Goal: Information Seeking & Learning: Learn about a topic

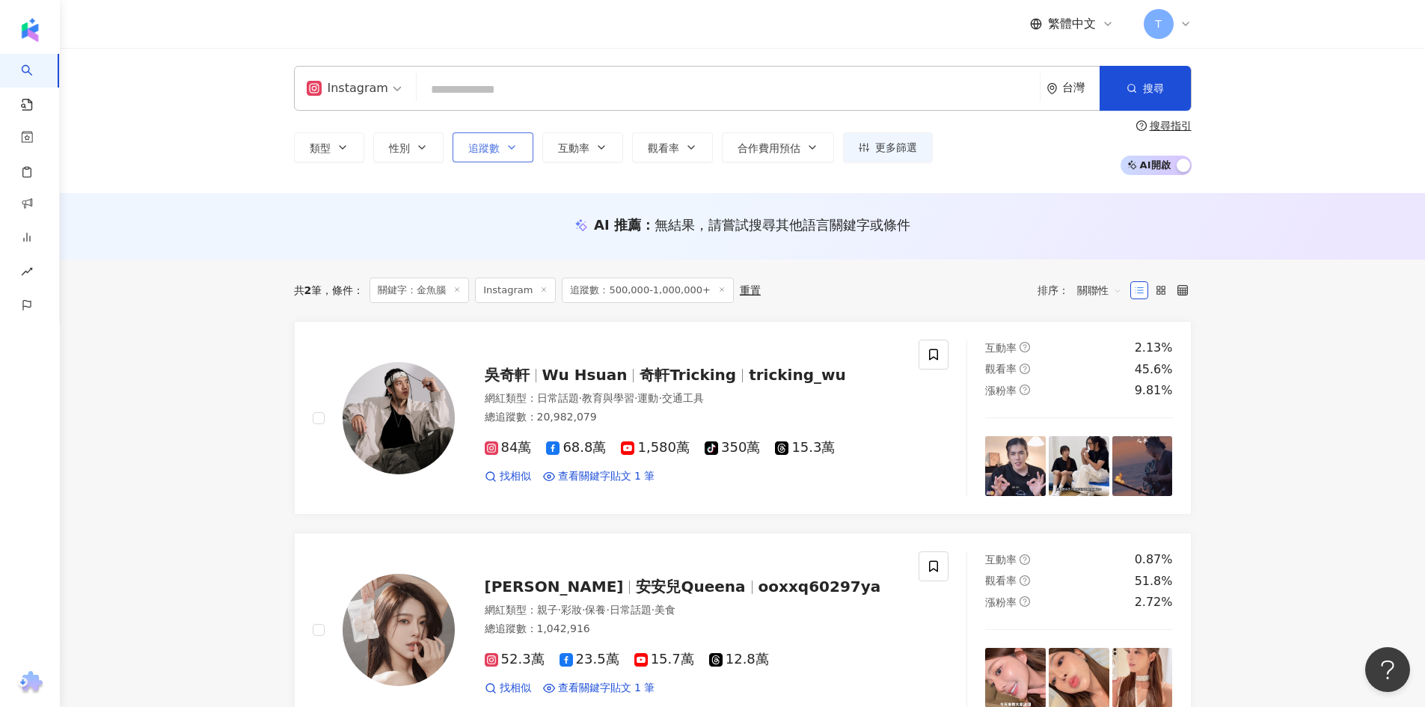
click at [501, 138] on button "追蹤數" at bounding box center [493, 147] width 81 height 30
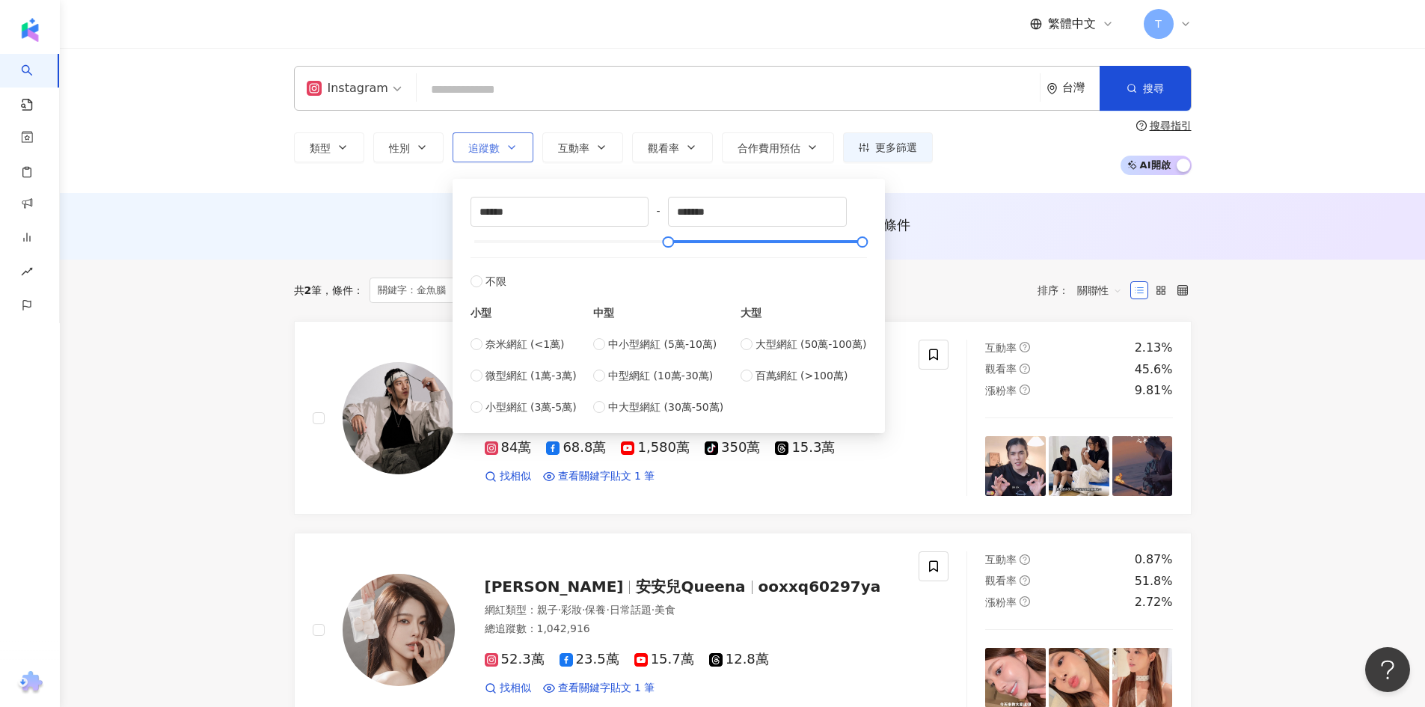
click at [516, 148] on icon "button" at bounding box center [512, 147] width 12 height 12
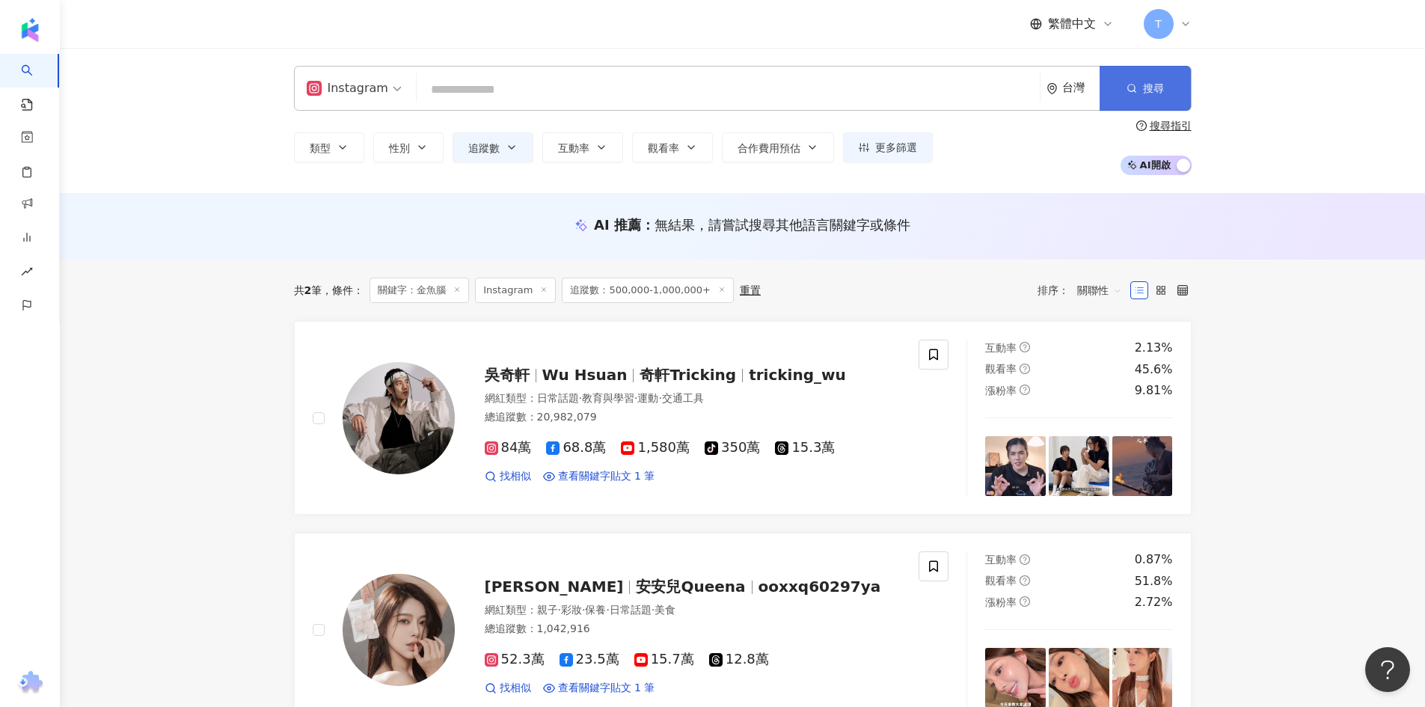
click at [1152, 79] on button "搜尋" at bounding box center [1145, 88] width 91 height 45
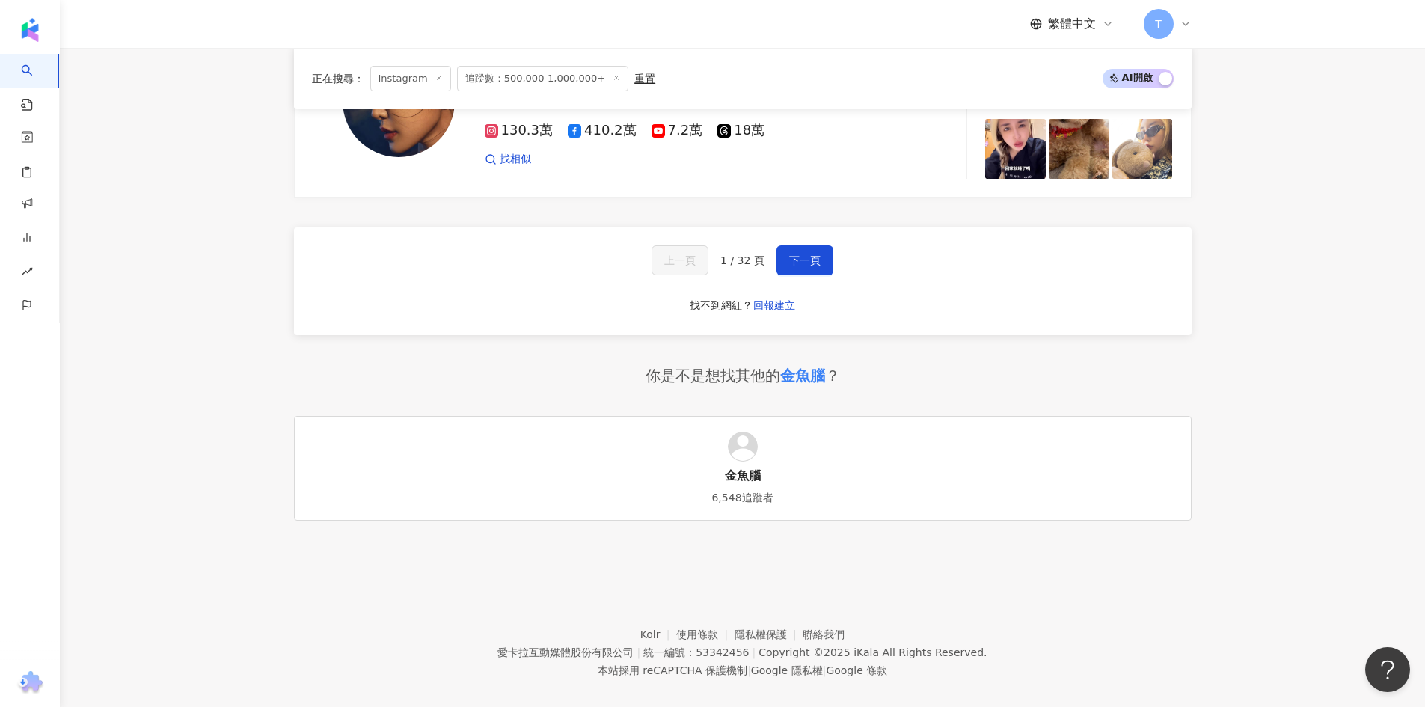
scroll to position [2950, 0]
click at [798, 250] on button "下一頁" at bounding box center [805, 260] width 57 height 30
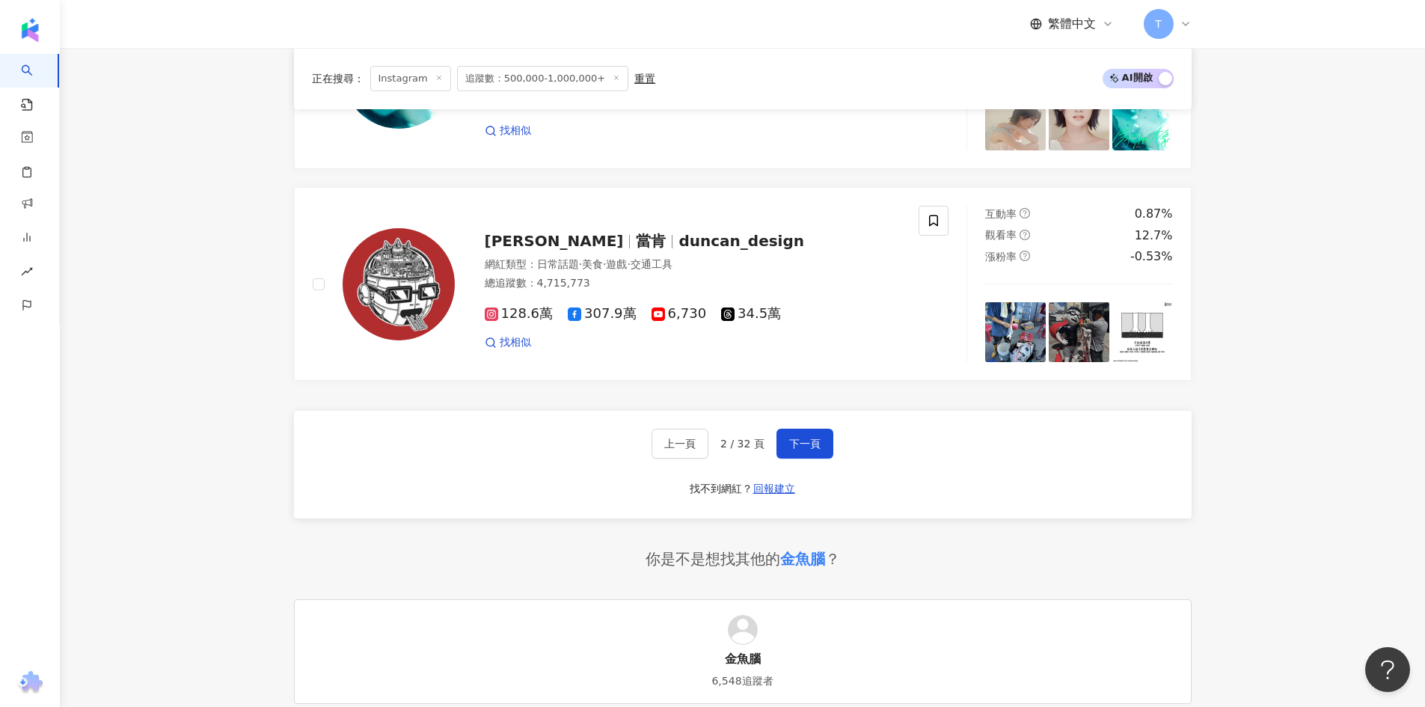
scroll to position [2768, 0]
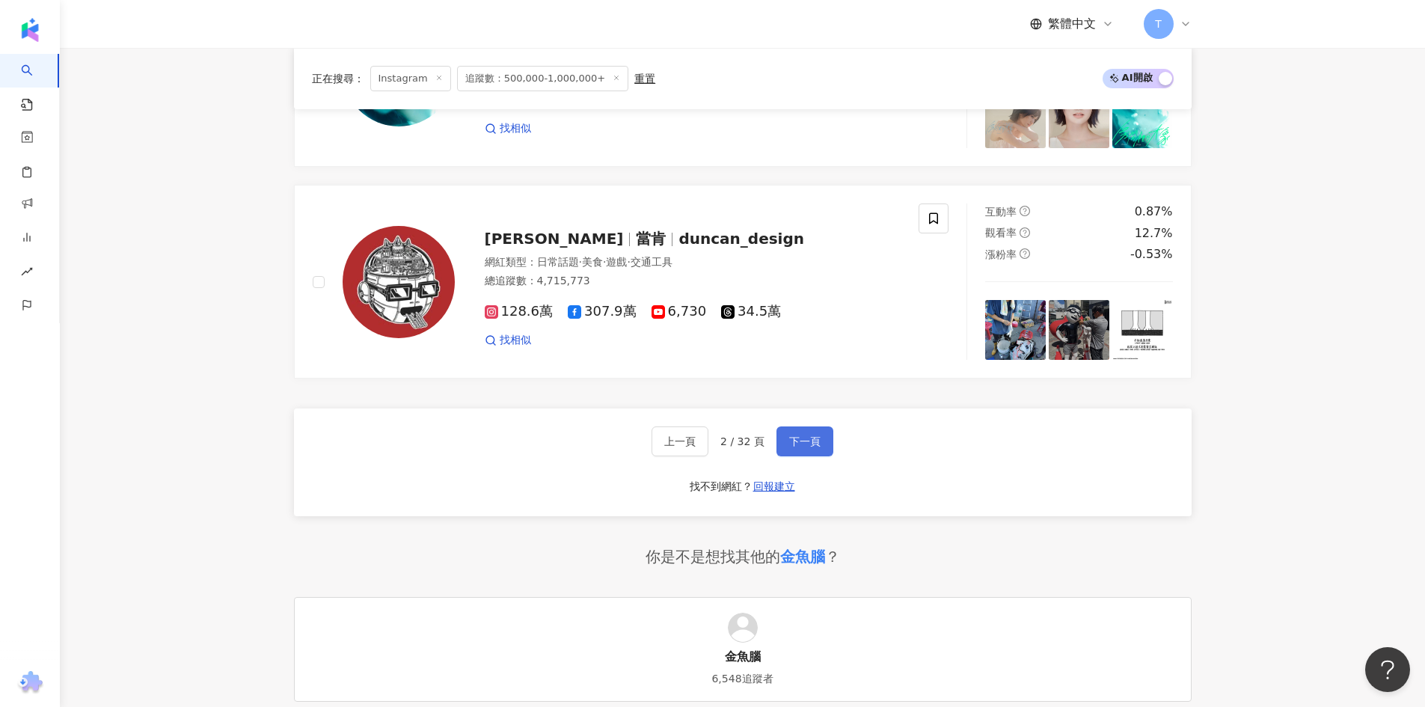
click at [805, 435] on span "下一頁" at bounding box center [804, 441] width 31 height 12
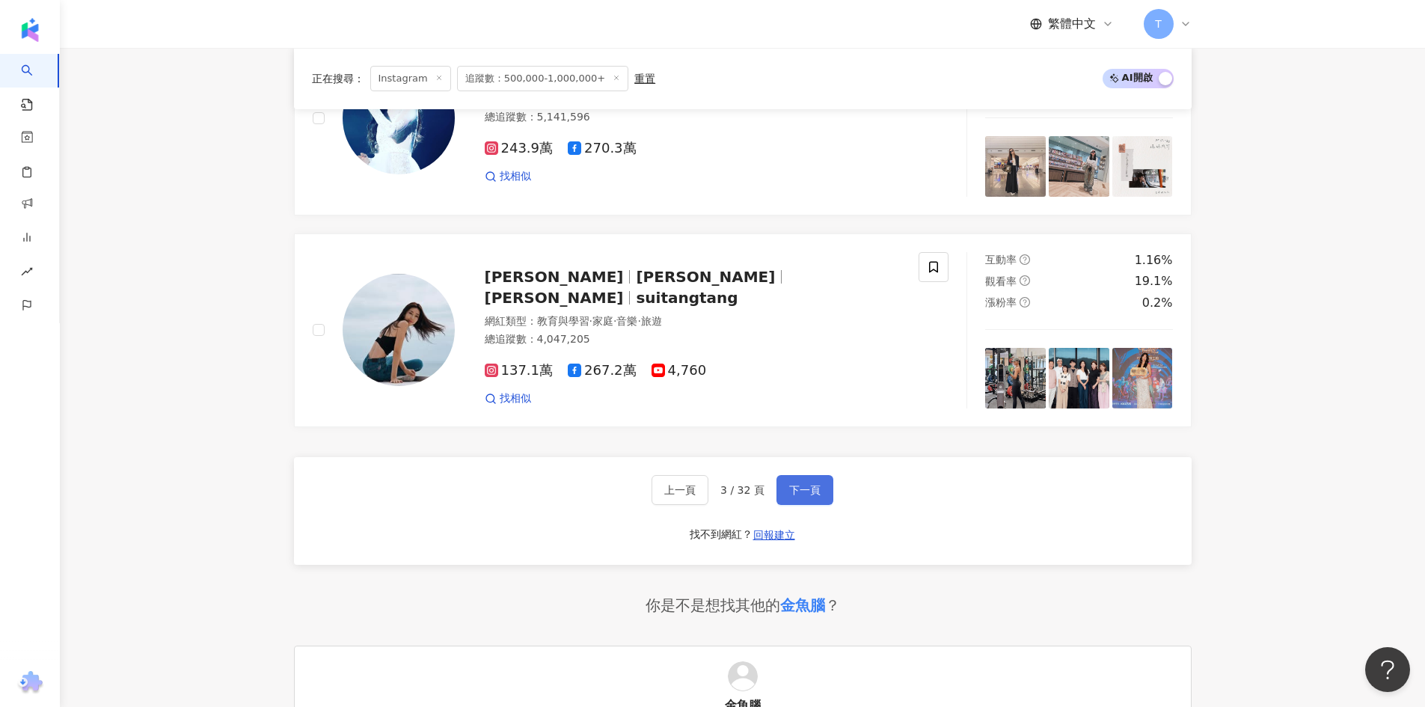
click at [804, 484] on span "下一頁" at bounding box center [804, 490] width 31 height 12
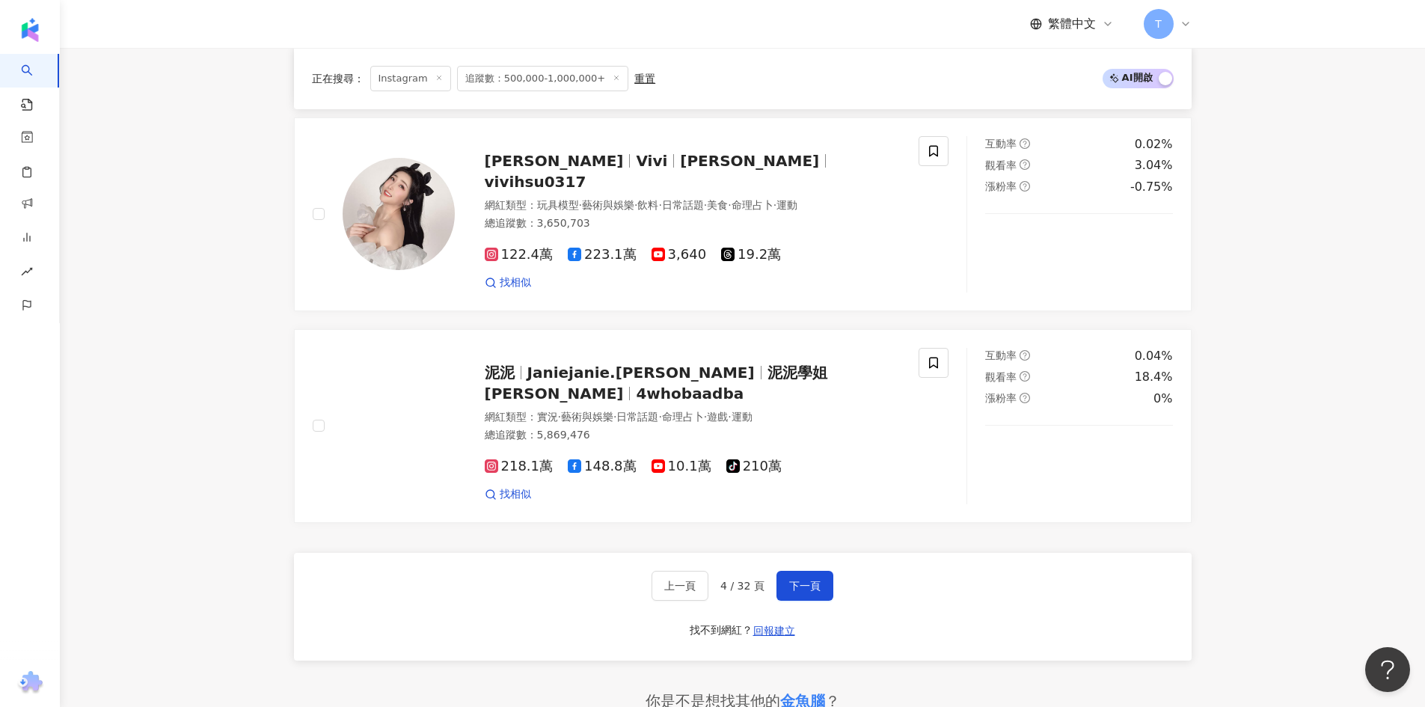
scroll to position [2619, 0]
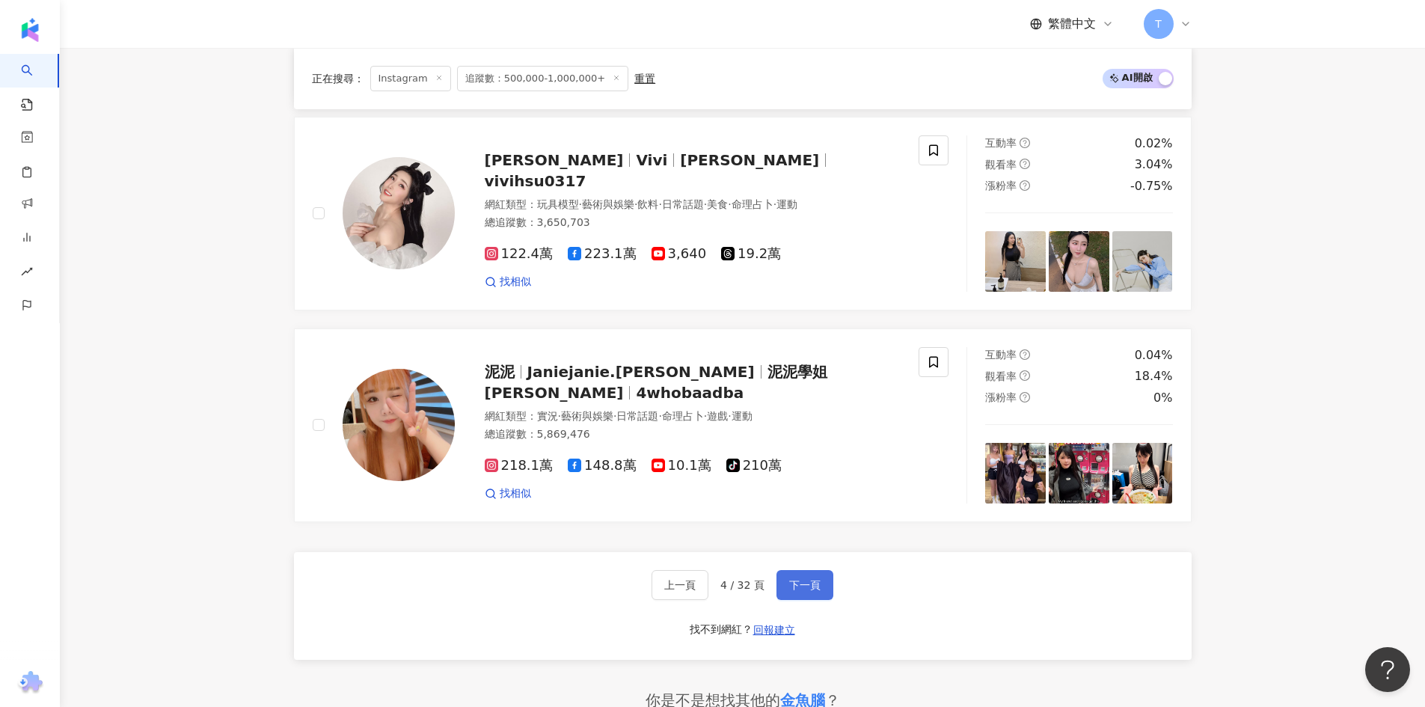
click at [822, 570] on button "下一頁" at bounding box center [805, 585] width 57 height 30
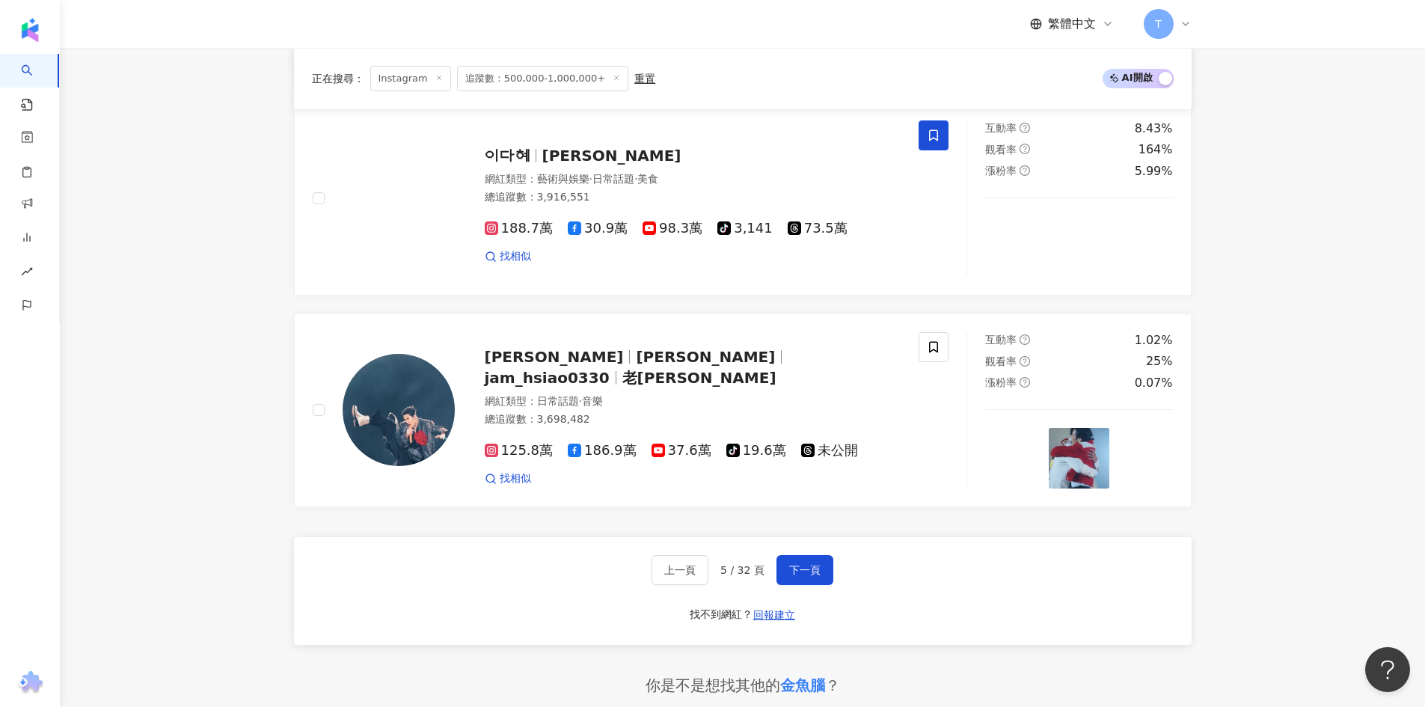
scroll to position [2768, 0]
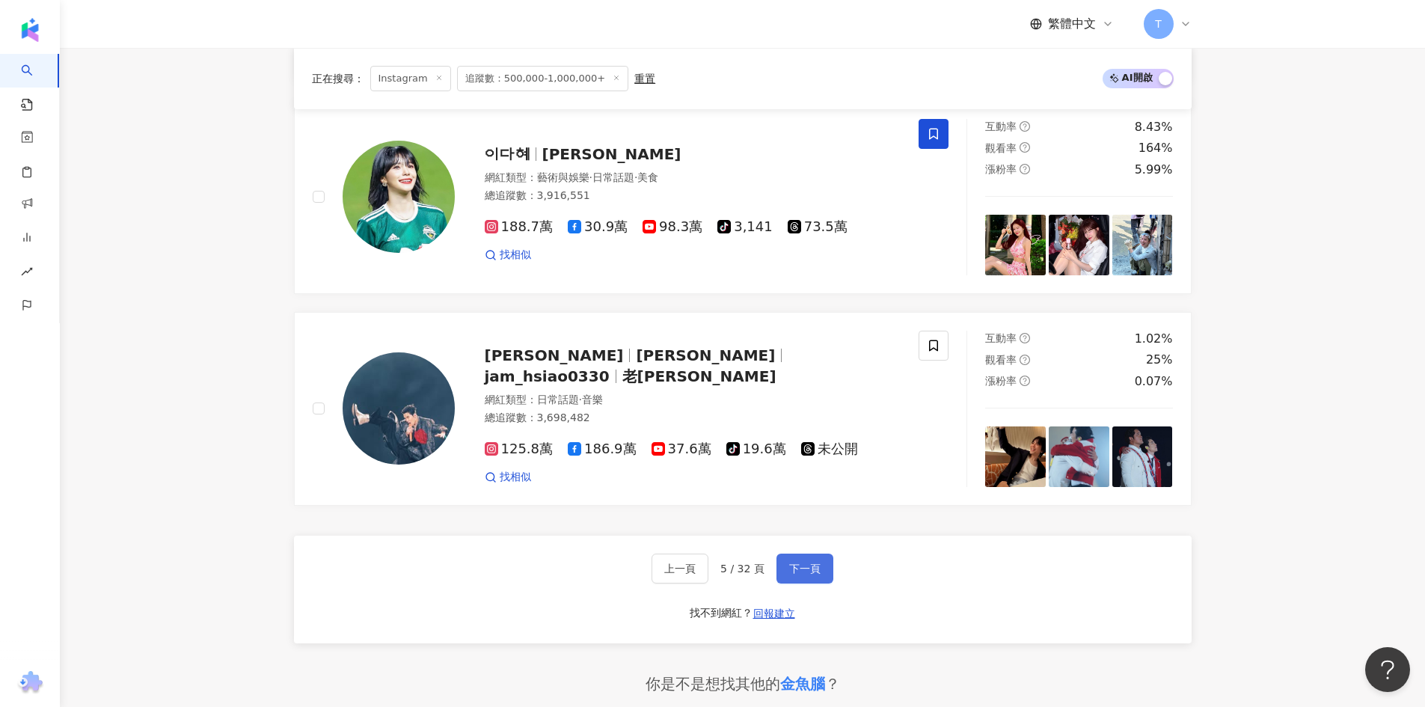
click at [823, 560] on button "下一頁" at bounding box center [805, 569] width 57 height 30
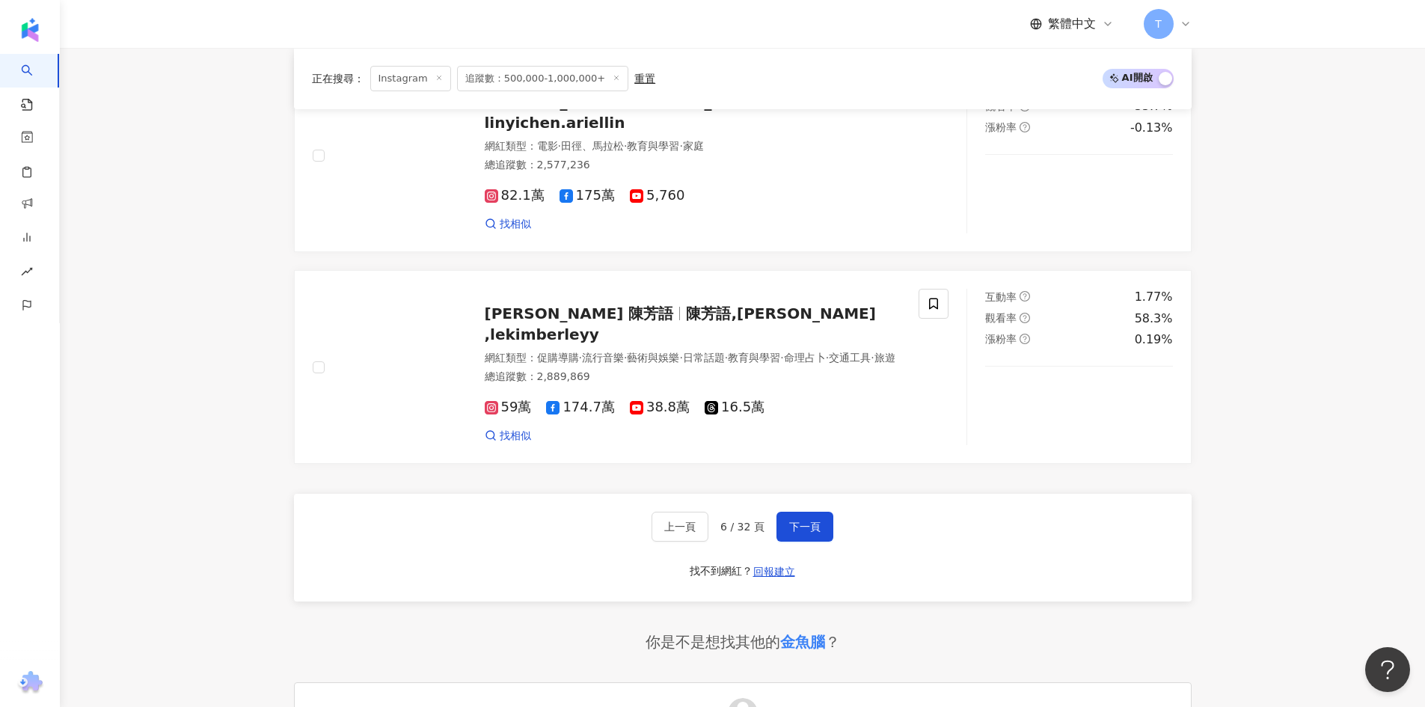
scroll to position [2694, 0]
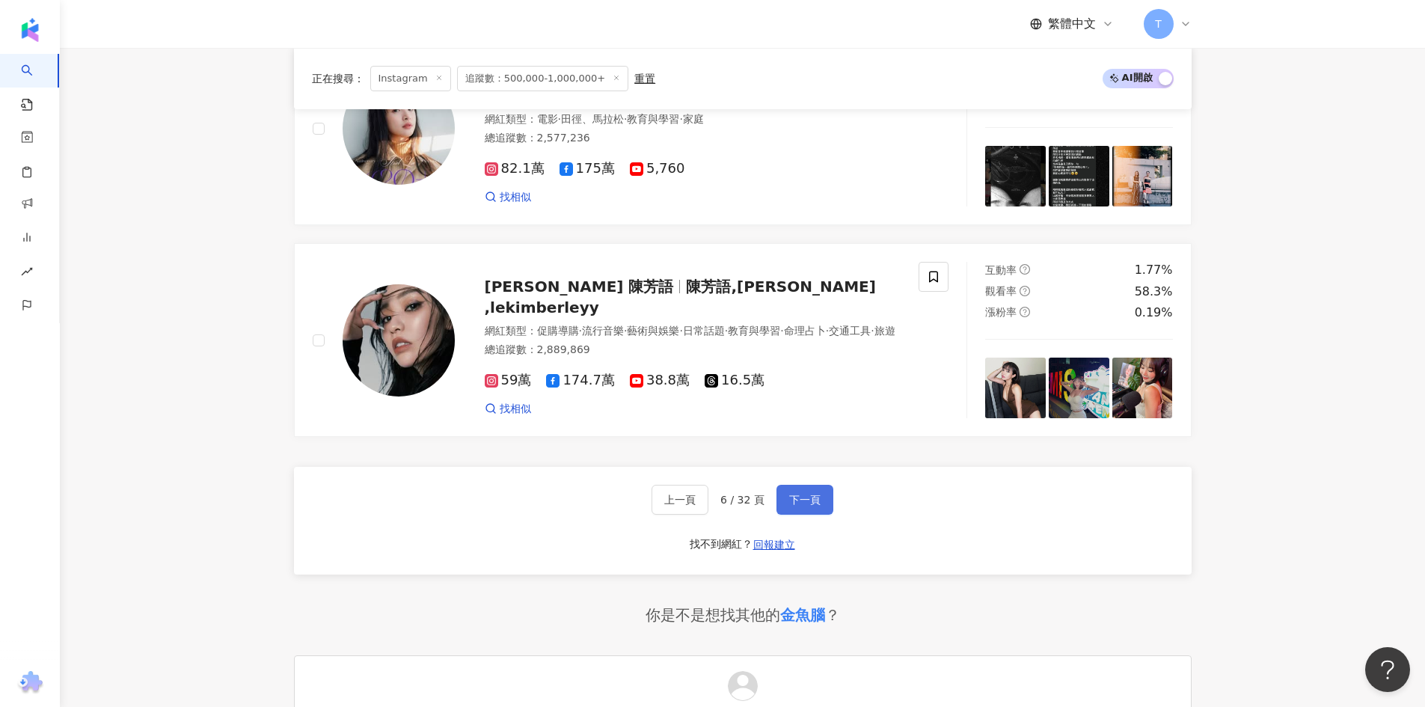
click at [812, 499] on span "下一頁" at bounding box center [804, 500] width 31 height 12
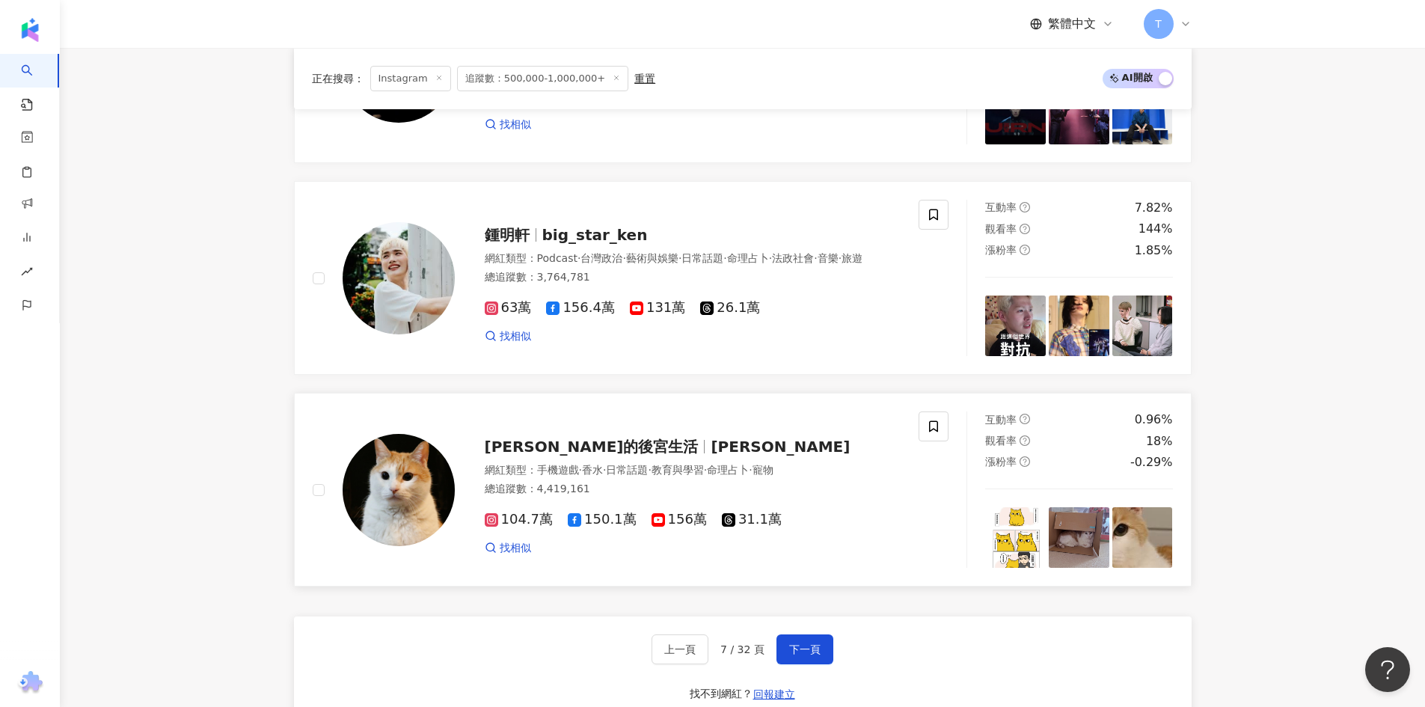
scroll to position [2843, 0]
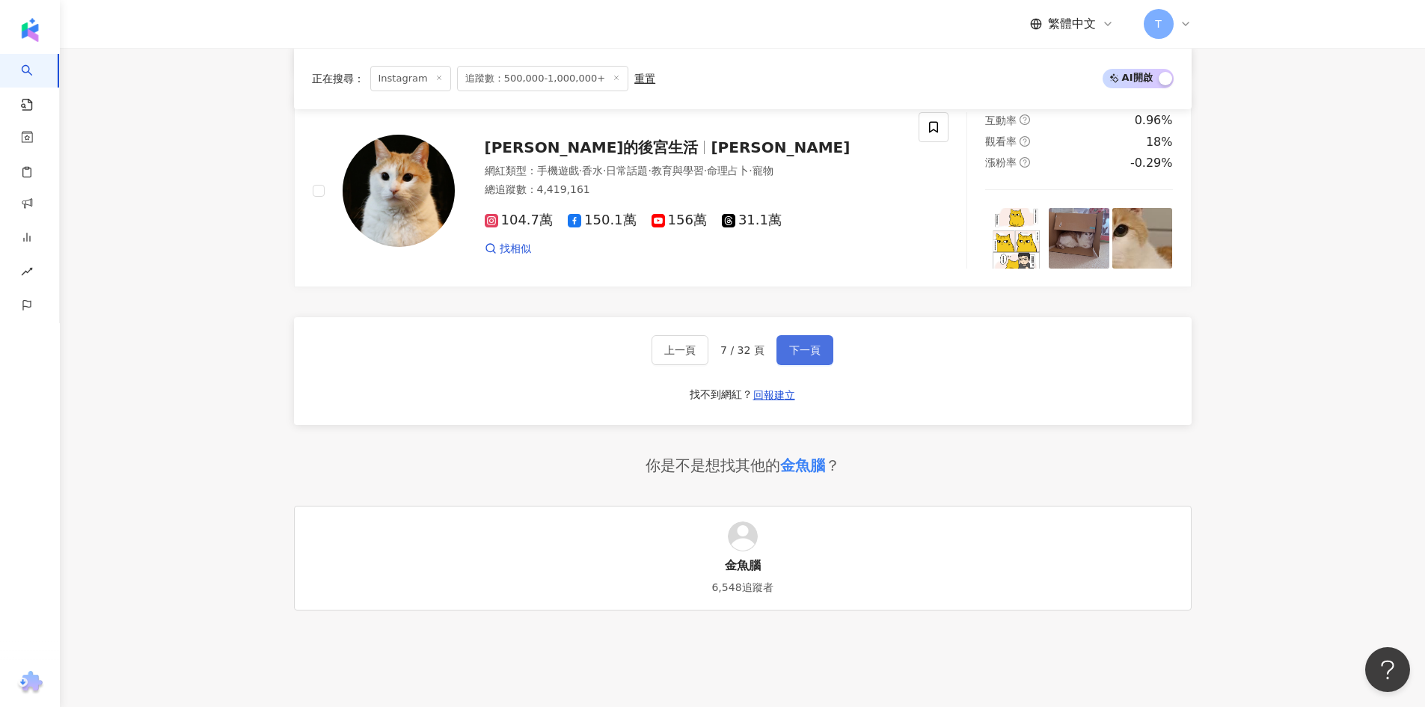
click at [812, 344] on span "下一頁" at bounding box center [804, 350] width 31 height 12
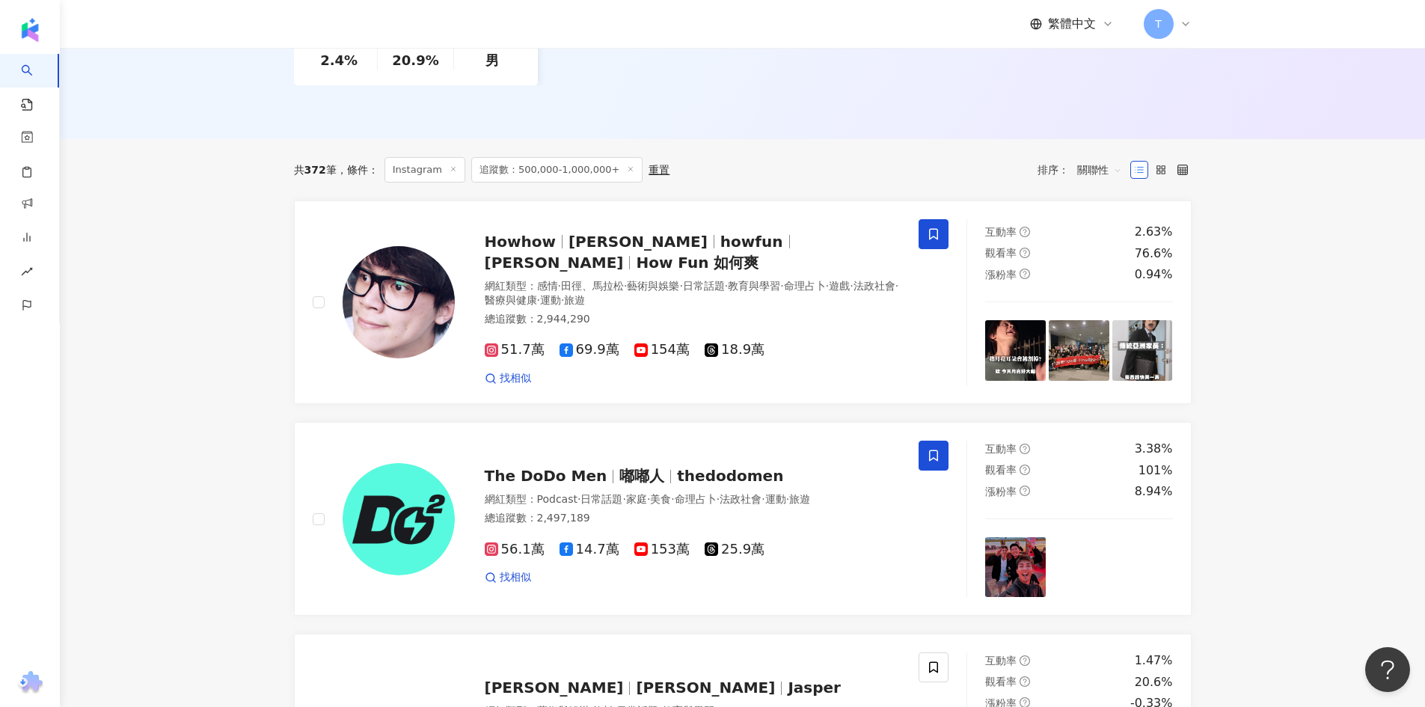
scroll to position [374, 0]
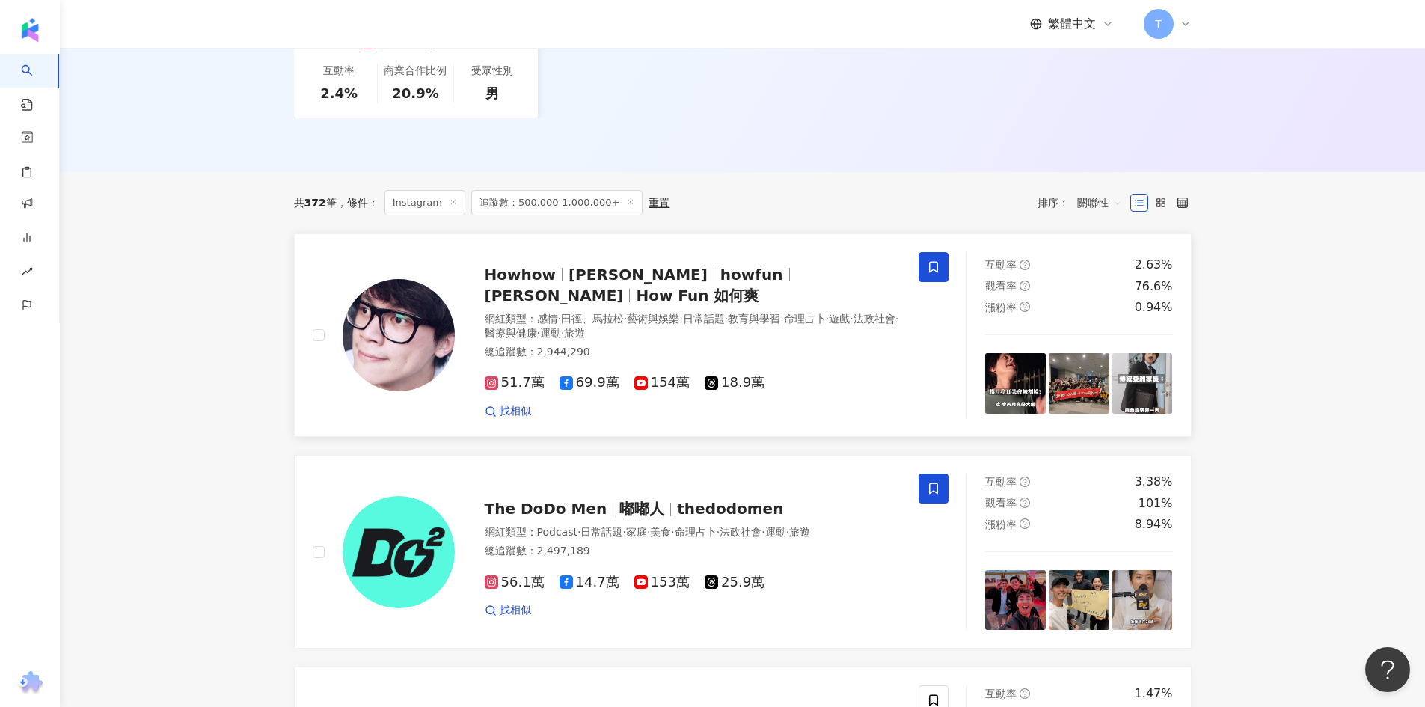
click at [624, 287] on span "昊昊" at bounding box center [554, 296] width 139 height 18
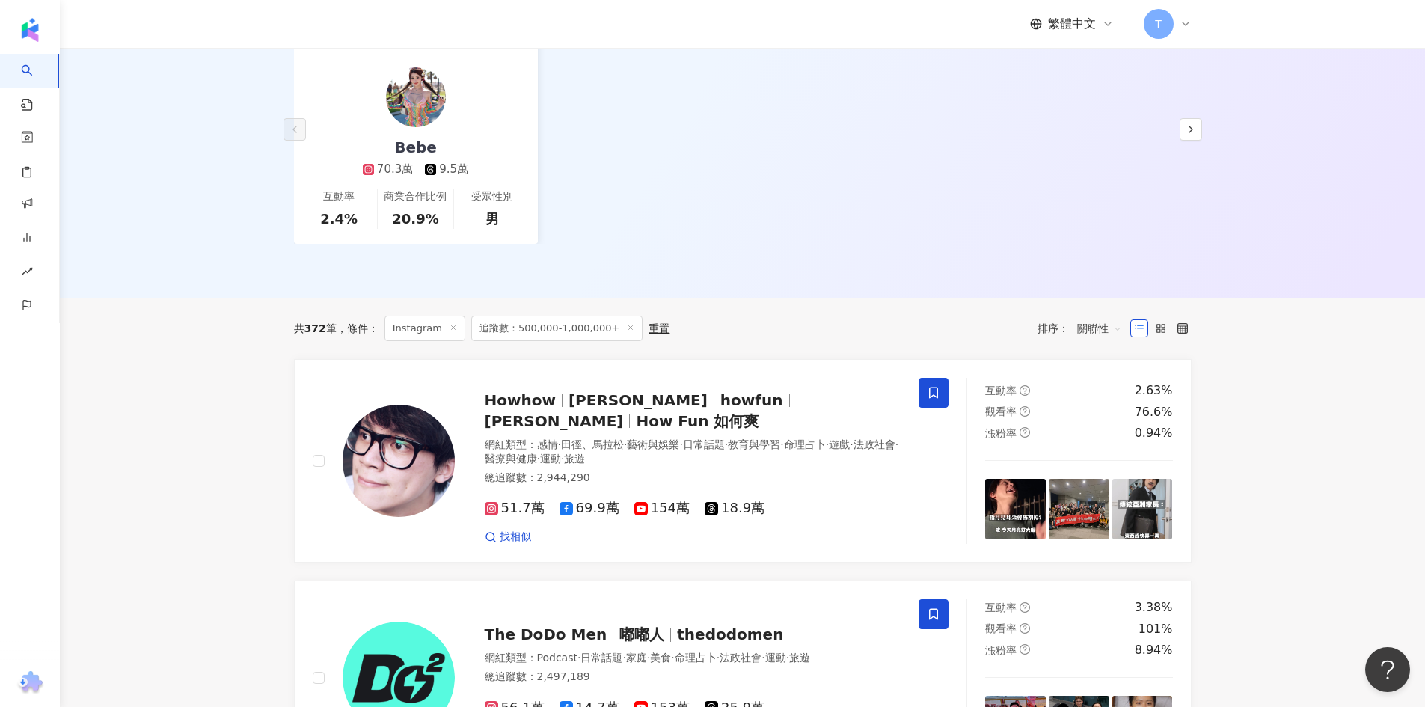
scroll to position [0, 0]
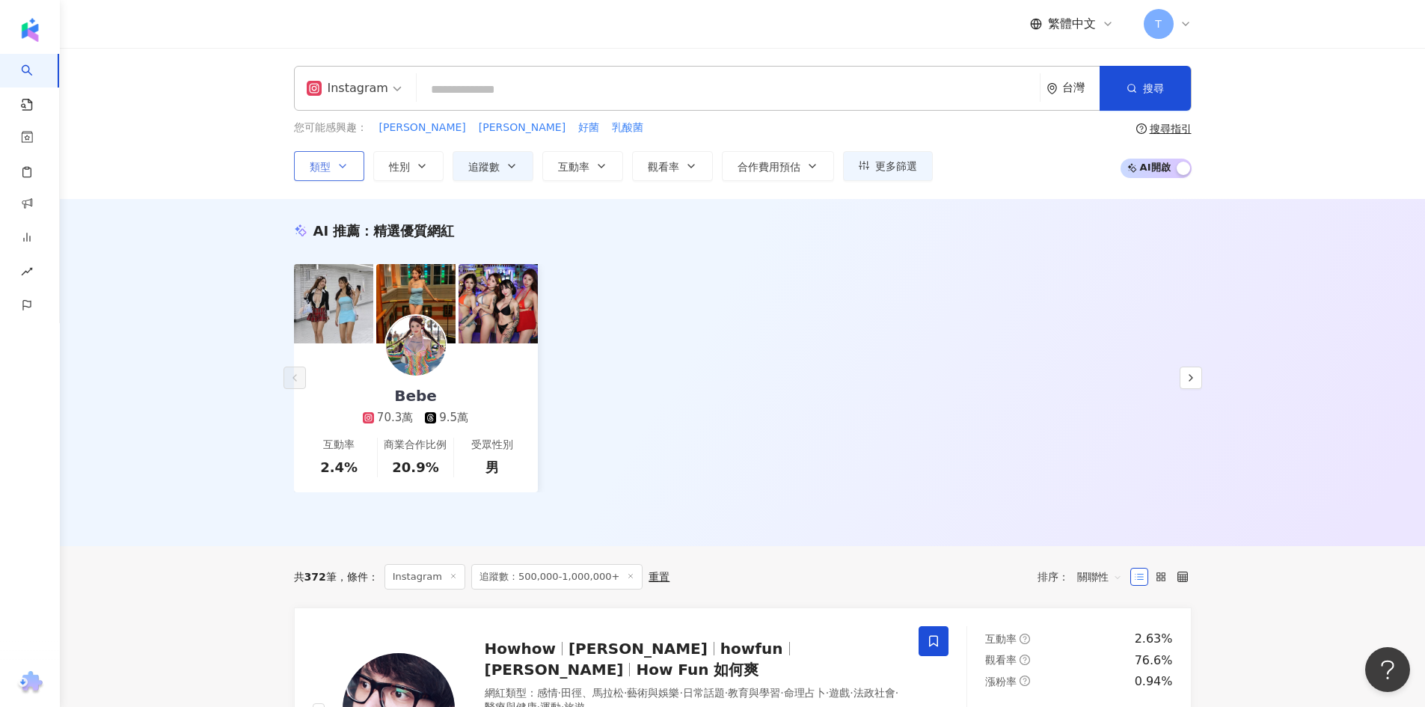
click at [347, 163] on icon "button" at bounding box center [343, 166] width 12 height 12
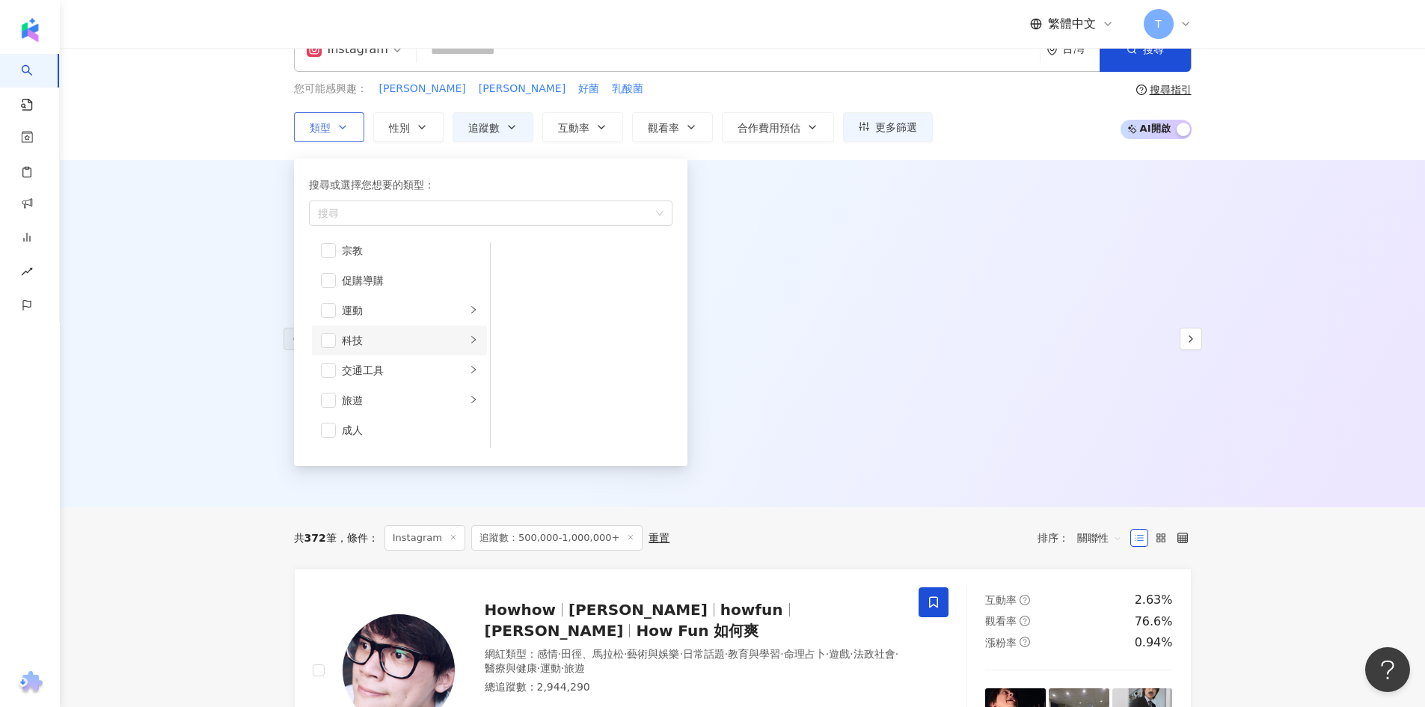
scroll to position [75, 0]
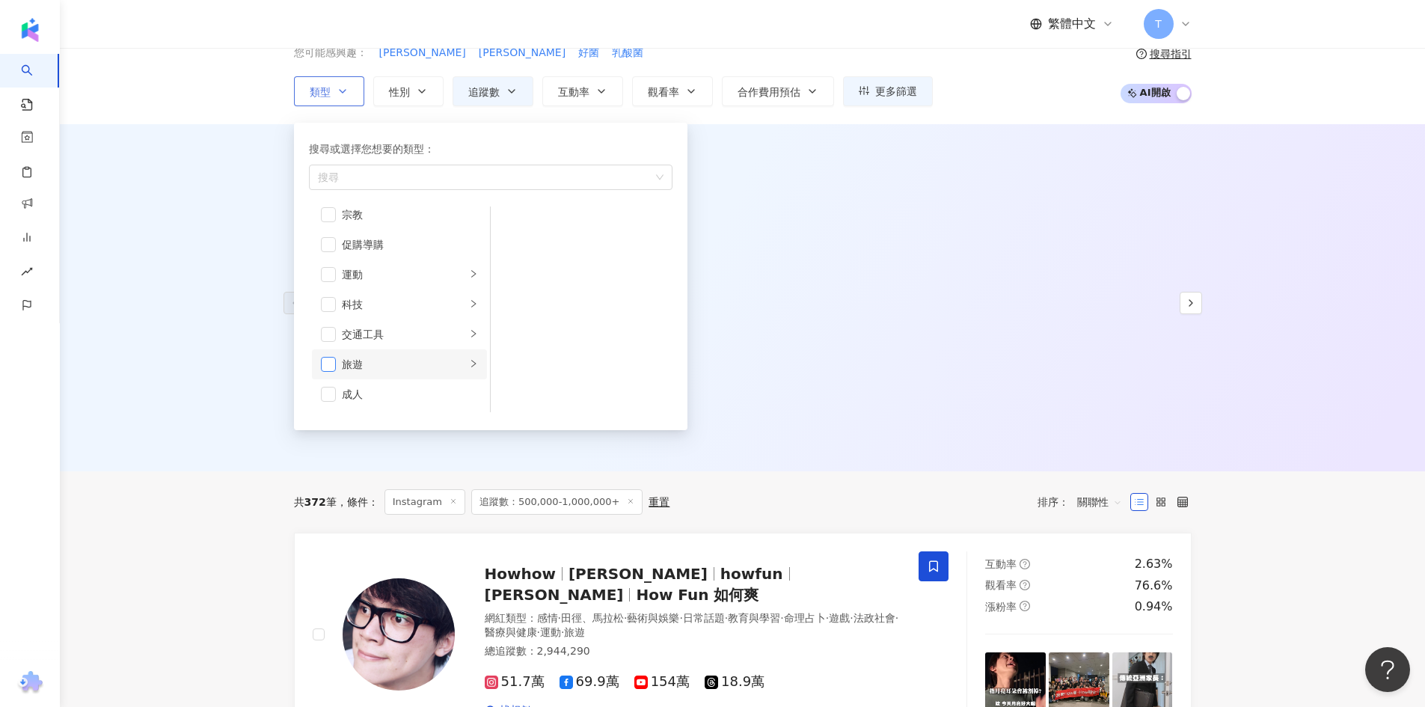
click at [331, 363] on span "button" at bounding box center [328, 364] width 15 height 15
click at [355, 91] on button "類型 搜尋或選擇您想要的類型： 旅遊 藝術與娛樂 美妝時尚 氣候和環境 日常話題 教育與學習 家庭 財經 美食 命理占卜 遊戲 法政社會 生活風格 影視娛樂 …" at bounding box center [329, 91] width 70 height 30
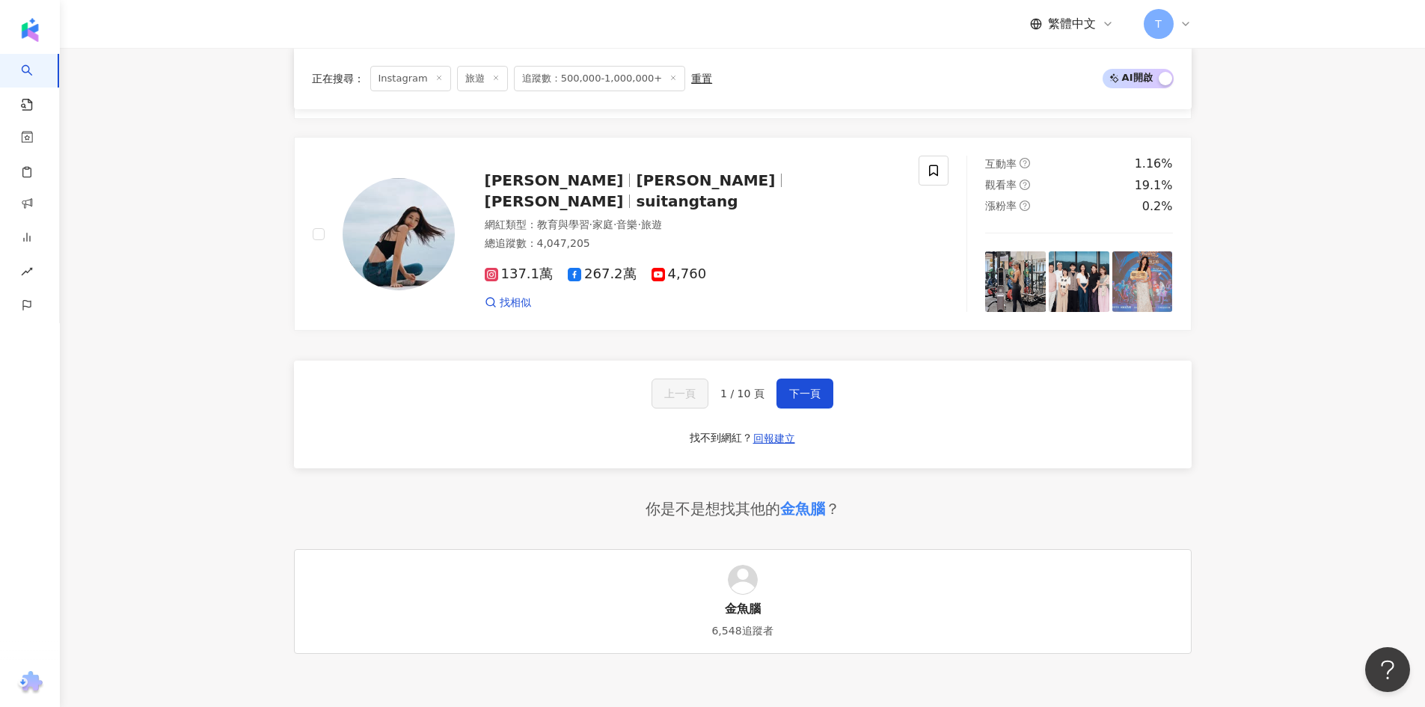
scroll to position [2544, 0]
click at [813, 386] on span "下一頁" at bounding box center [804, 392] width 31 height 12
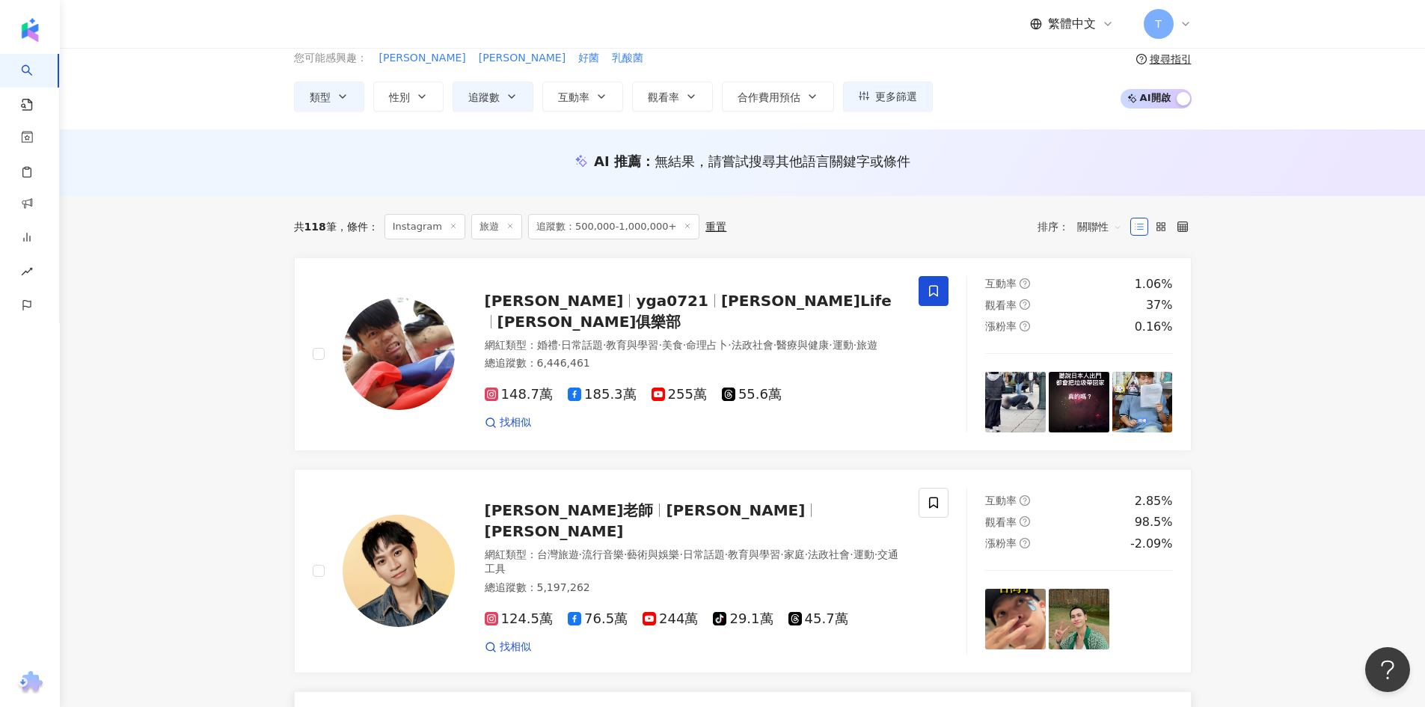
scroll to position [0, 0]
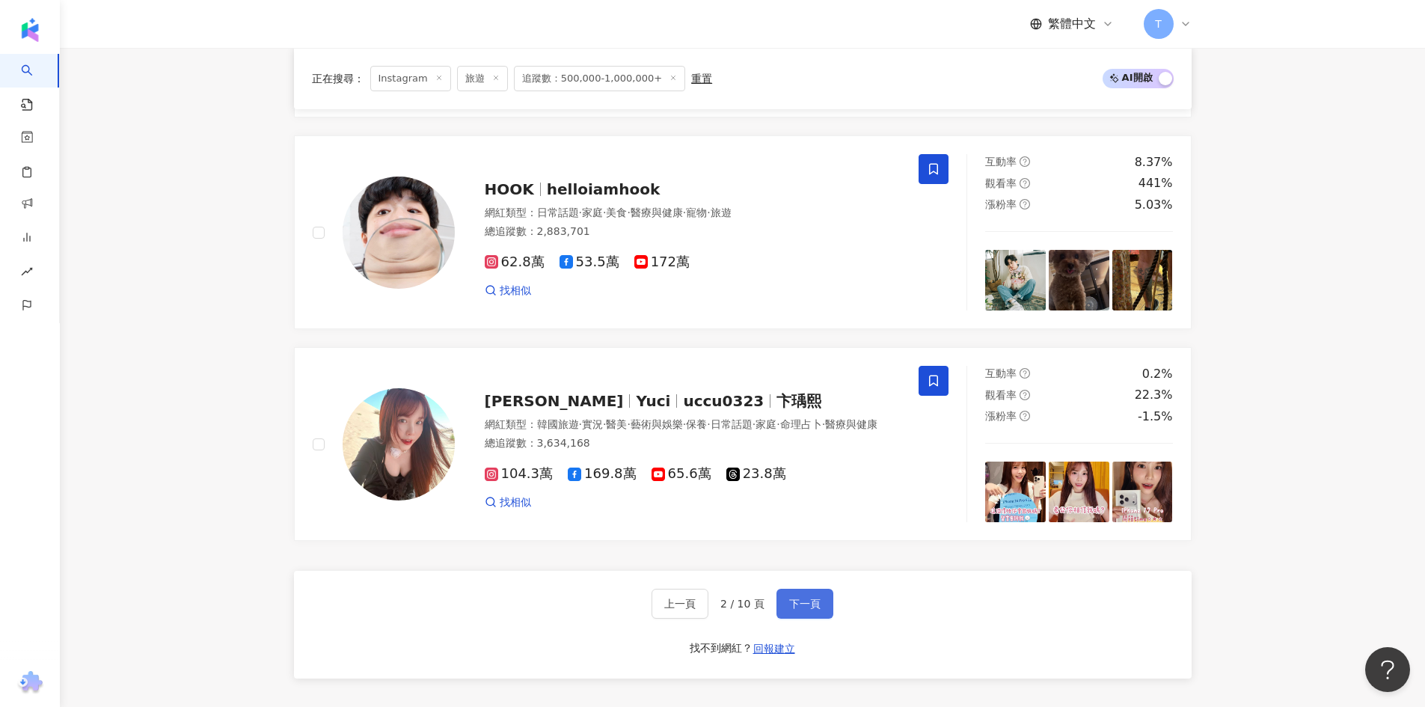
click at [812, 598] on span "下一頁" at bounding box center [804, 604] width 31 height 12
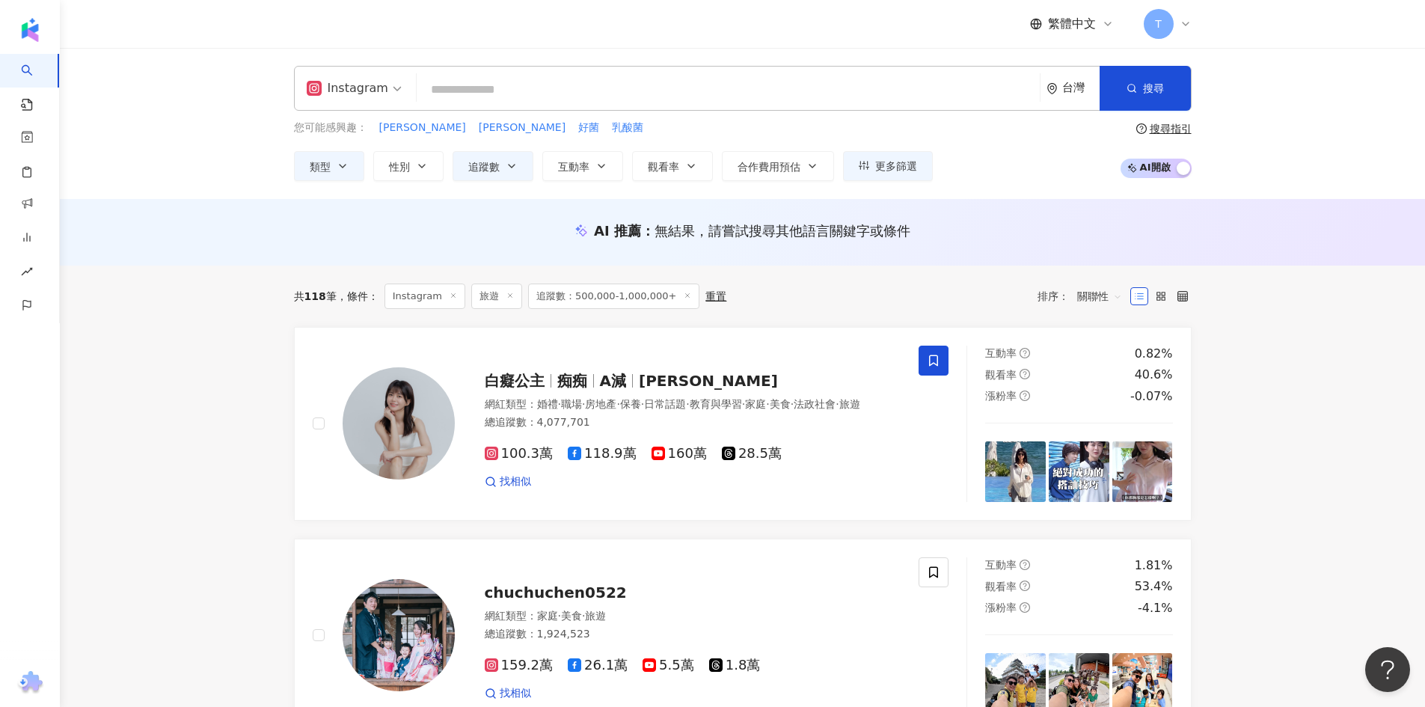
click at [506, 94] on input "search" at bounding box center [728, 90] width 611 height 28
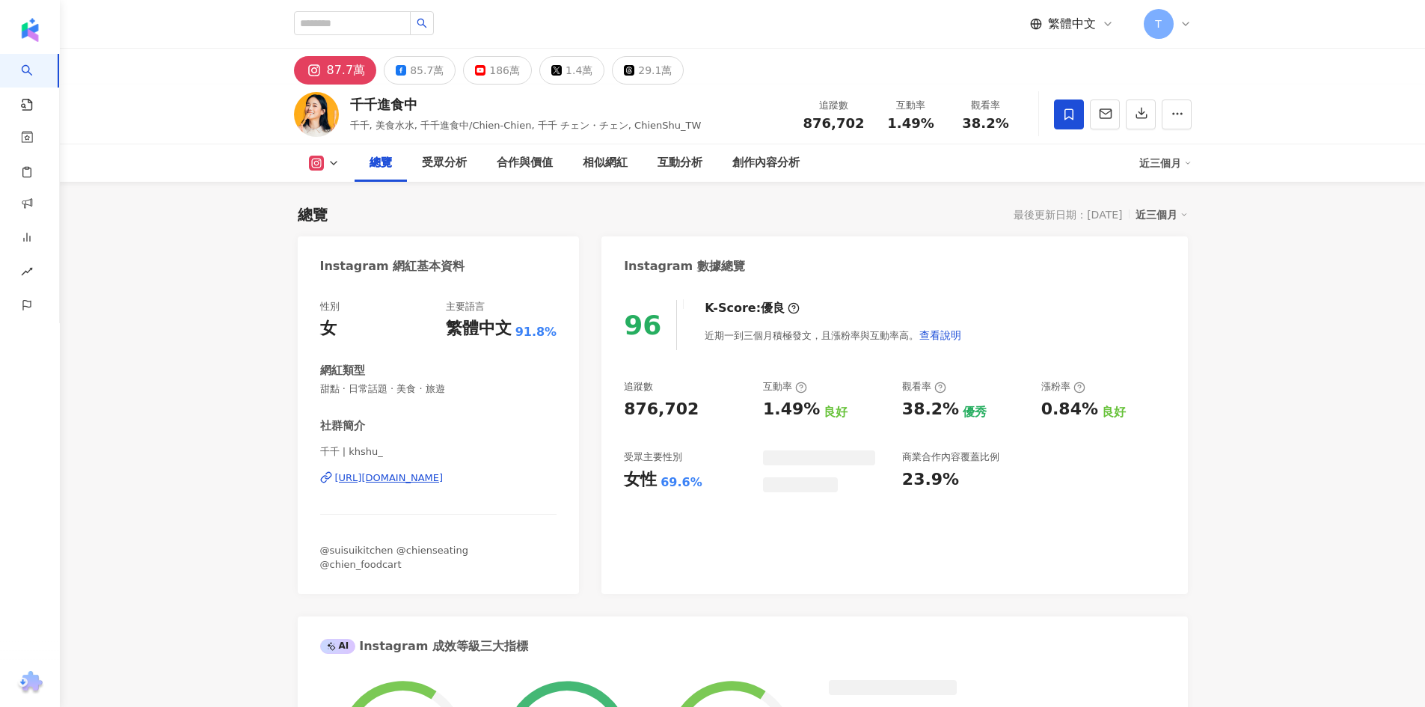
click at [414, 477] on div "https://www.instagram.com/khshu_/" at bounding box center [389, 477] width 108 height 13
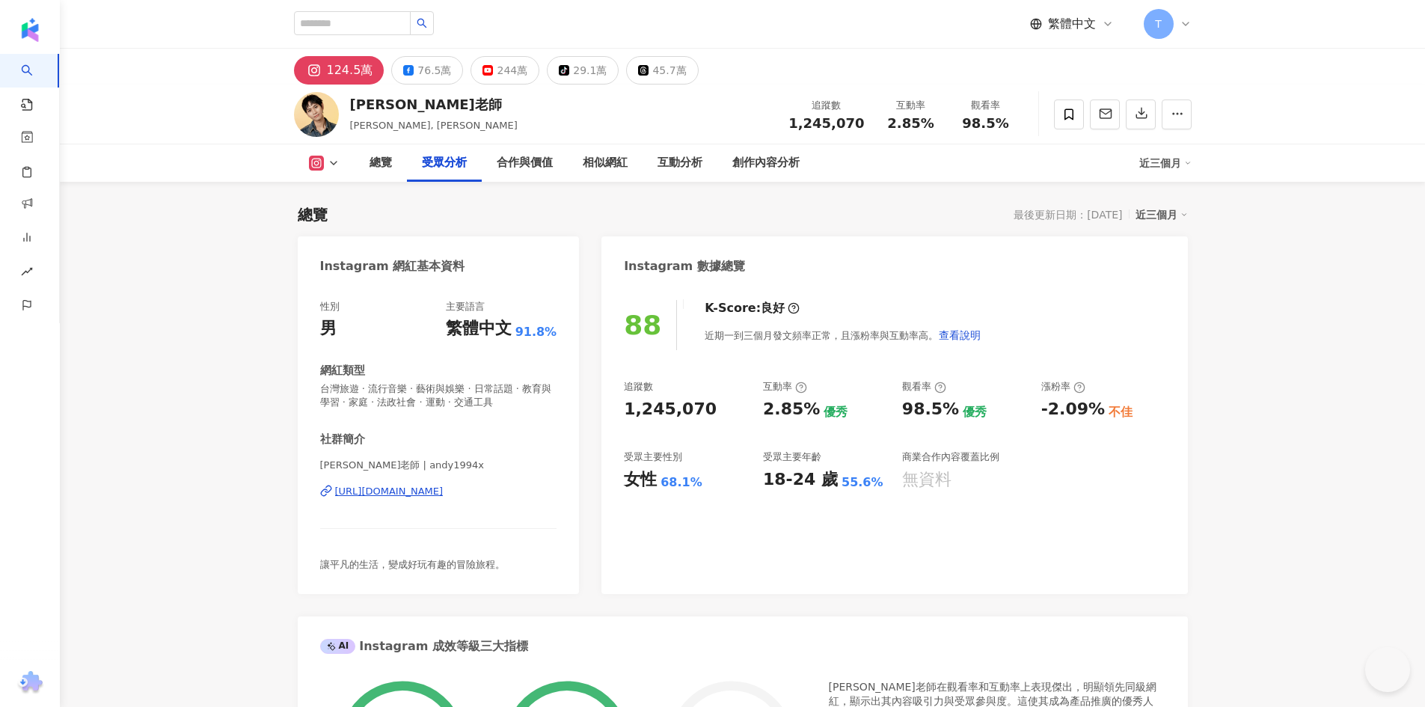
scroll to position [1235, 0]
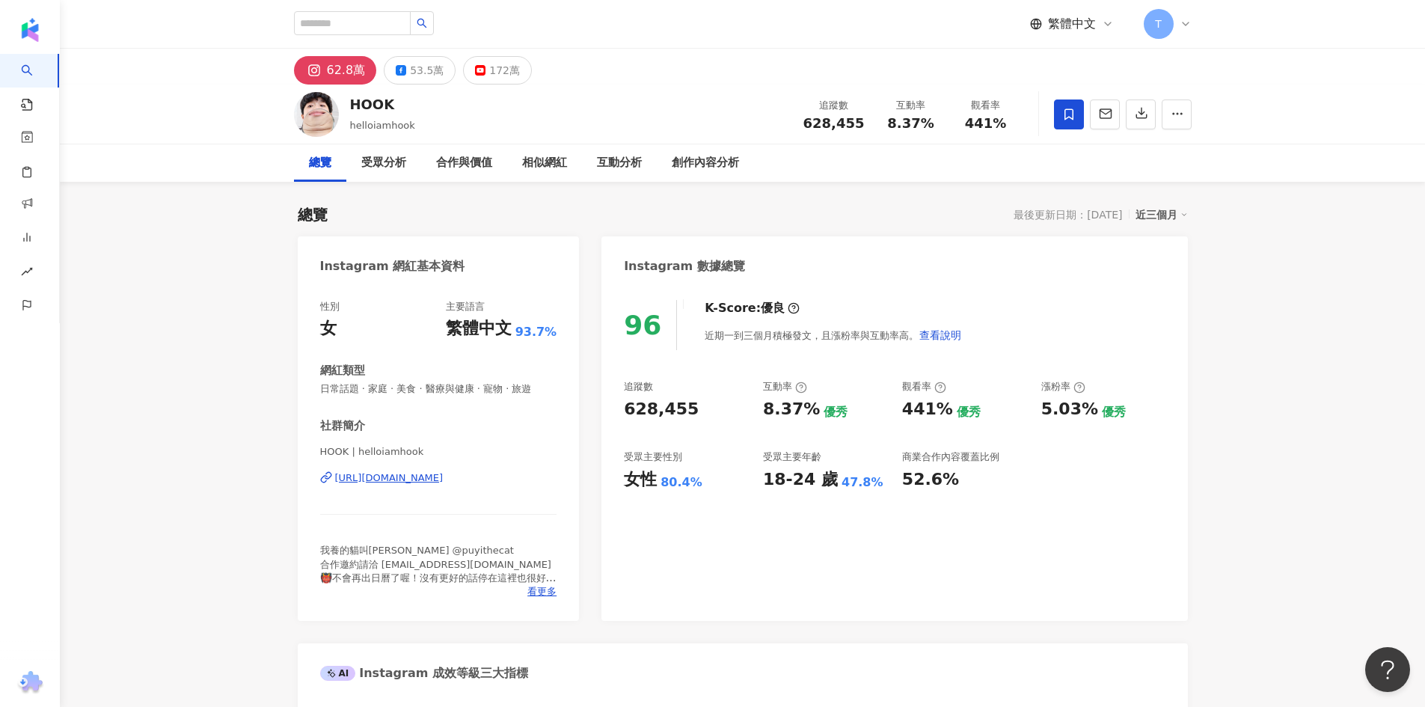
drag, startPoint x: 494, startPoint y: 469, endPoint x: 490, endPoint y: 478, distance: 9.7
click at [494, 469] on div "HOOK | helloiamhook [URL][DOMAIN_NAME]" at bounding box center [438, 489] width 237 height 88
click at [444, 478] on div "[URL][DOMAIN_NAME]" at bounding box center [389, 477] width 108 height 13
drag, startPoint x: 698, startPoint y: 412, endPoint x: 617, endPoint y: 409, distance: 80.9
click at [617, 409] on div "96 K-Score : 優良 近期一到三個月積極發文，且漲粉率與互動率高。 查看說明 追蹤數 628,455 互動率 8.37% 優秀 觀看率 441% 優…" at bounding box center [895, 453] width 586 height 336
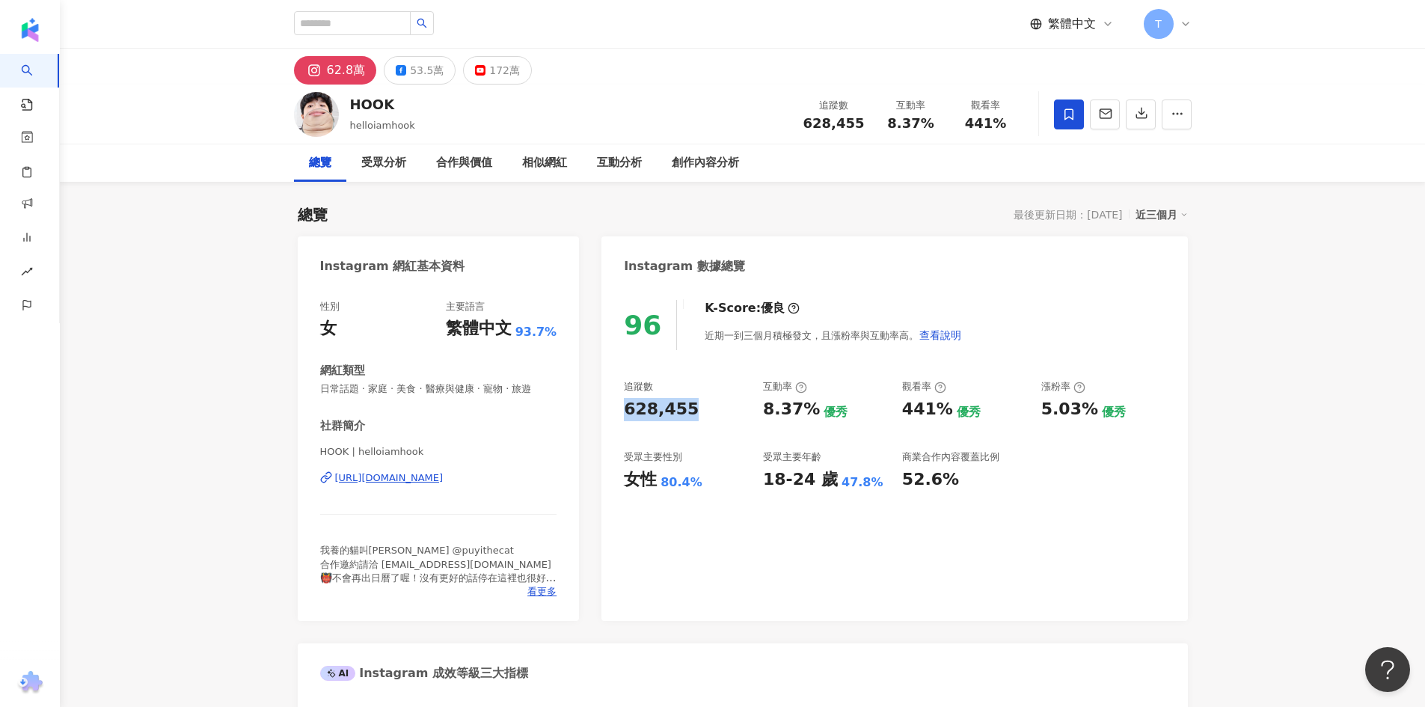
copy div "628,455"
click at [489, 76] on div "172萬" at bounding box center [504, 70] width 31 height 21
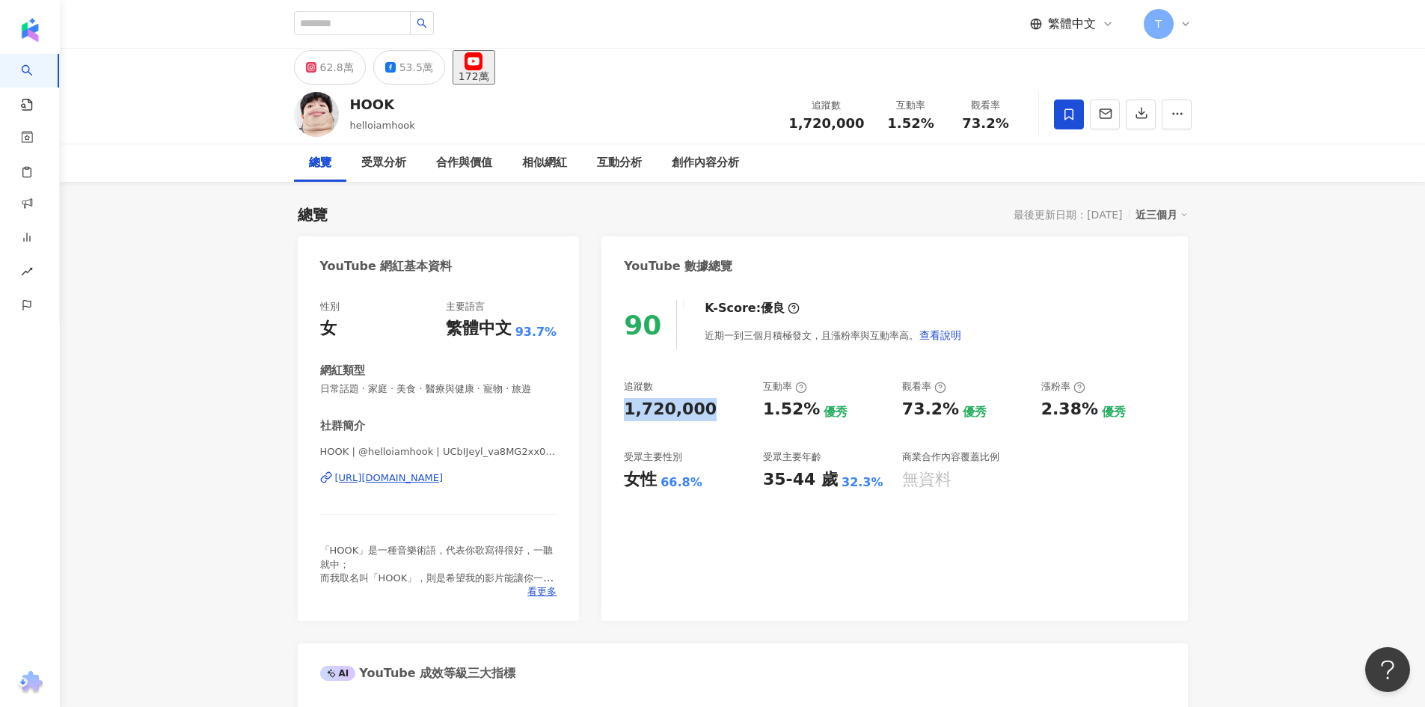
drag, startPoint x: 697, startPoint y: 409, endPoint x: 614, endPoint y: 415, distance: 82.5
click at [614, 415] on div "90 K-Score : 優良 近期一到三個月積極發文，且漲粉率與互動率高。 查看說明 追蹤數 1,720,000 互動率 1.52% 優秀 觀看率 73.2…" at bounding box center [895, 453] width 586 height 336
copy div "1,720,000"
click at [326, 82] on button "62.8萬" at bounding box center [330, 67] width 72 height 34
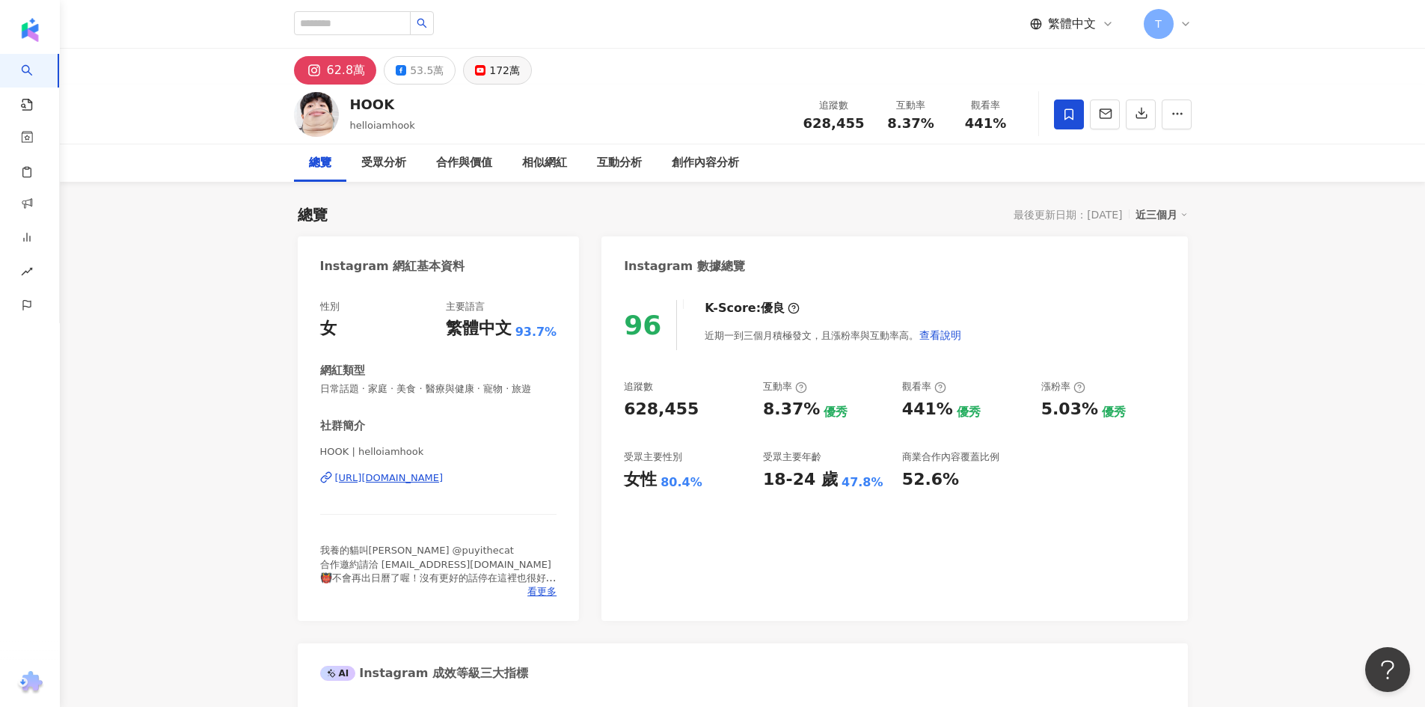
click at [476, 73] on rect at bounding box center [480, 70] width 9 height 6
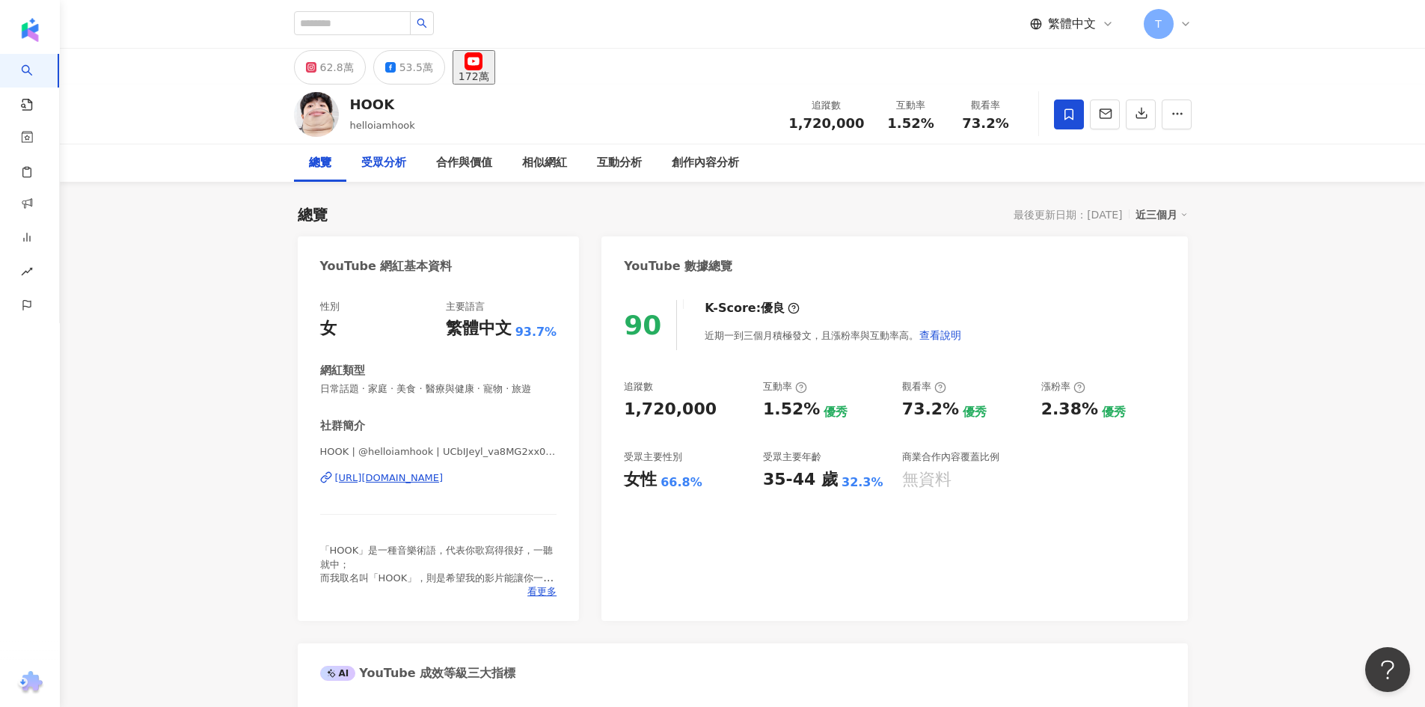
click at [385, 170] on div "受眾分析" at bounding box center [383, 163] width 45 height 18
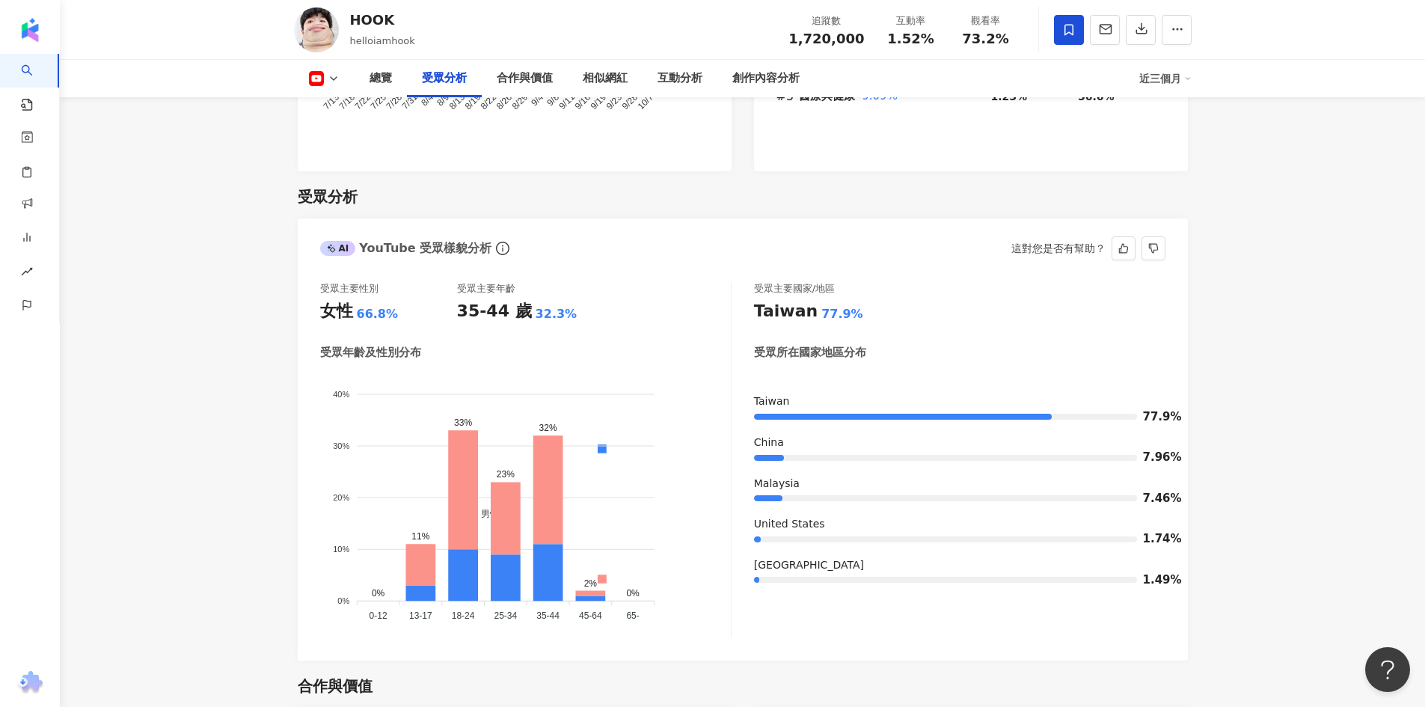
scroll to position [1301, 0]
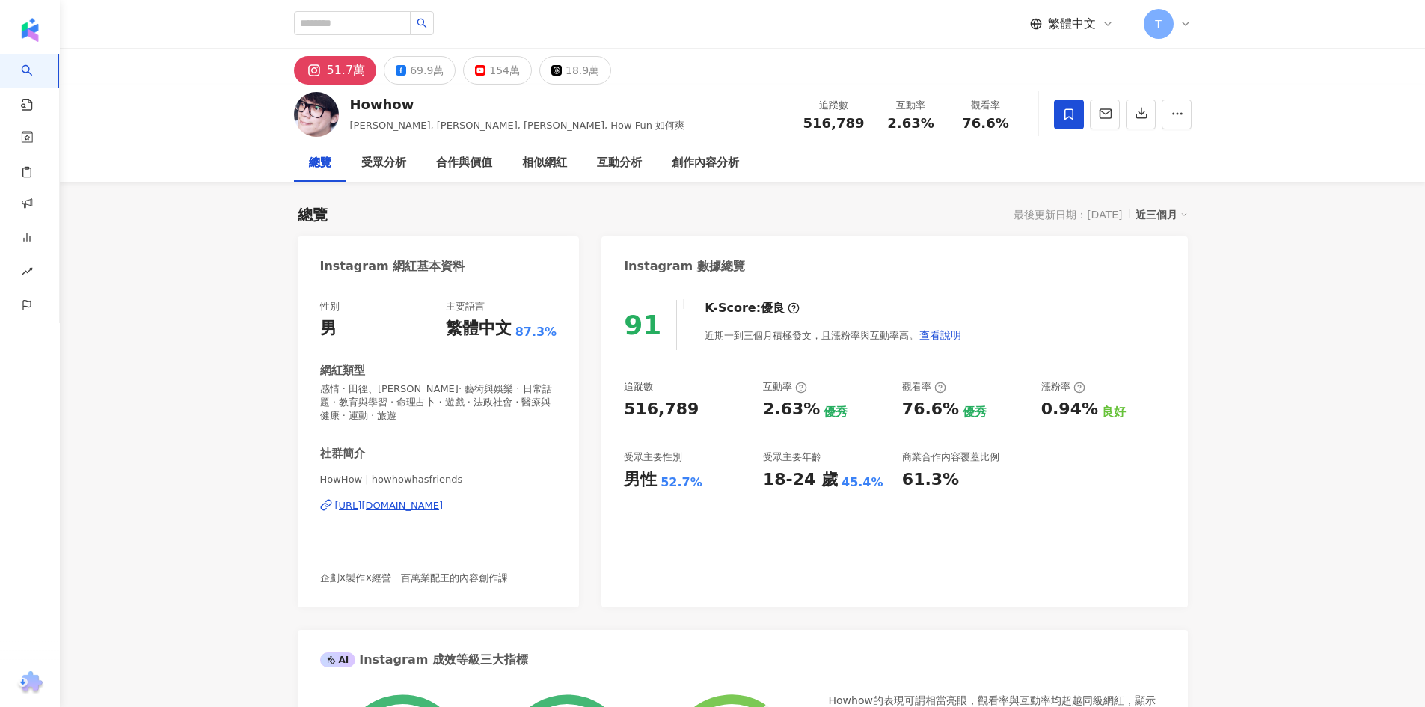
drag, startPoint x: 314, startPoint y: 518, endPoint x: 566, endPoint y: 513, distance: 252.9
click at [978, 275] on div "Instagram 數據總覽" at bounding box center [895, 260] width 586 height 49
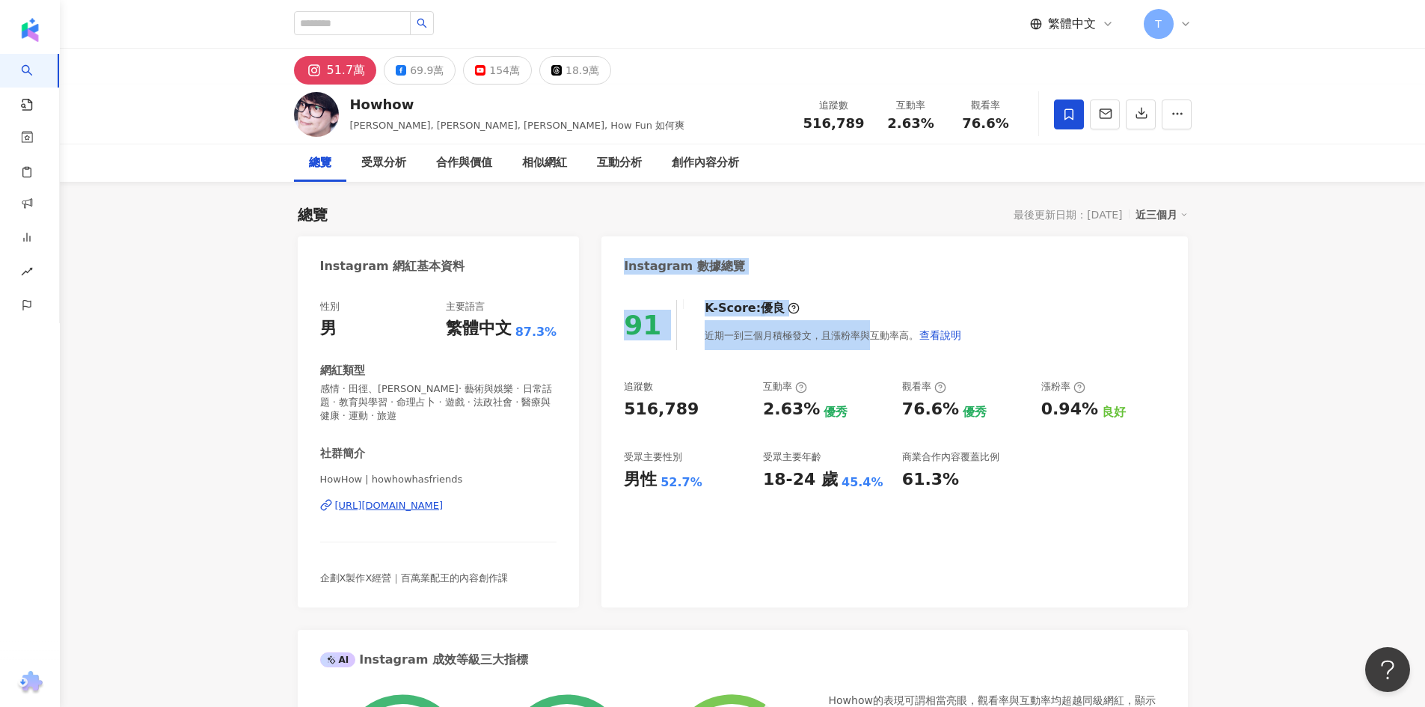
drag, startPoint x: 861, startPoint y: 318, endPoint x: 810, endPoint y: 259, distance: 78.0
click at [970, 279] on div "Instagram 數據總覽" at bounding box center [895, 260] width 586 height 49
drag, startPoint x: 988, startPoint y: 344, endPoint x: 905, endPoint y: 276, distance: 107.4
click at [608, 269] on div "Instagram 數據總覽 91 K-Score : 優良 近期一到三個月積極發文，且漲粉率與互動率高。 查看說明 追蹤數 516,789 互動率 2.63…" at bounding box center [895, 421] width 586 height 371
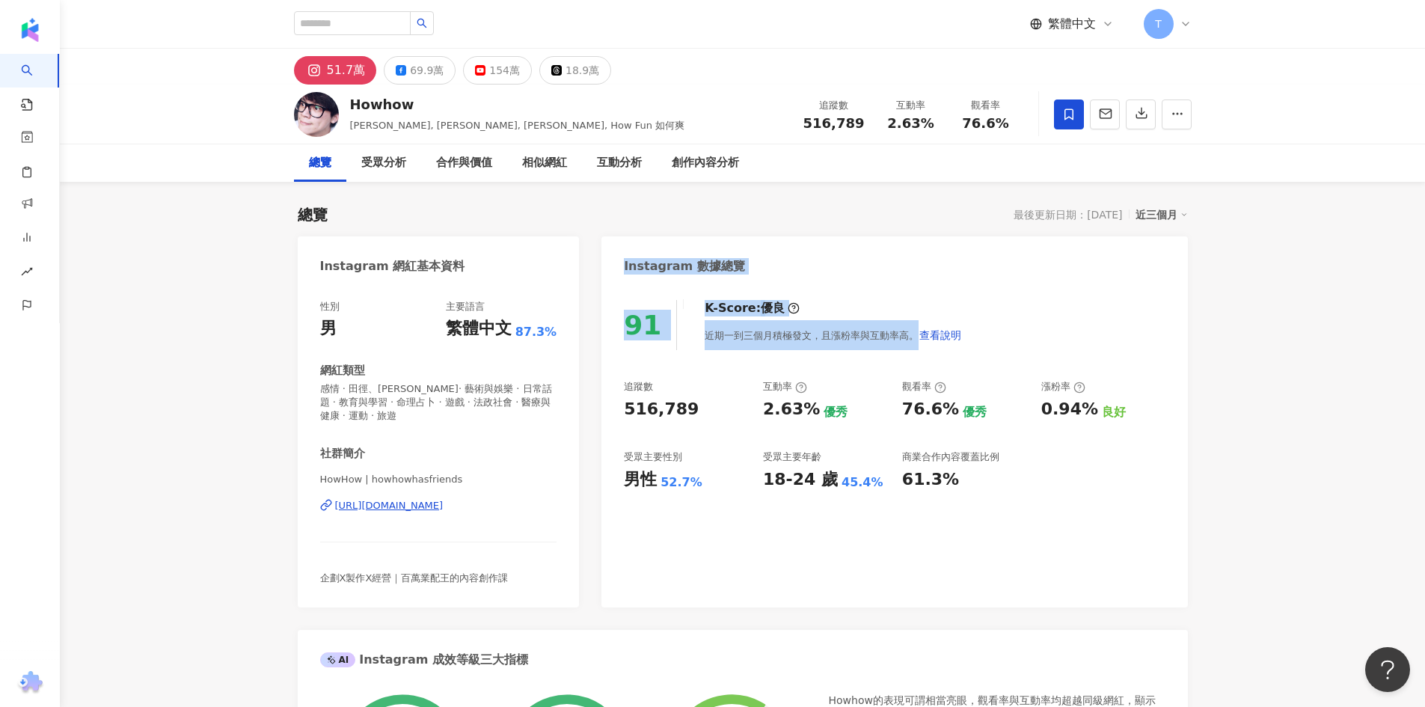
click at [935, 284] on div "Instagram 數據總覽" at bounding box center [895, 260] width 586 height 49
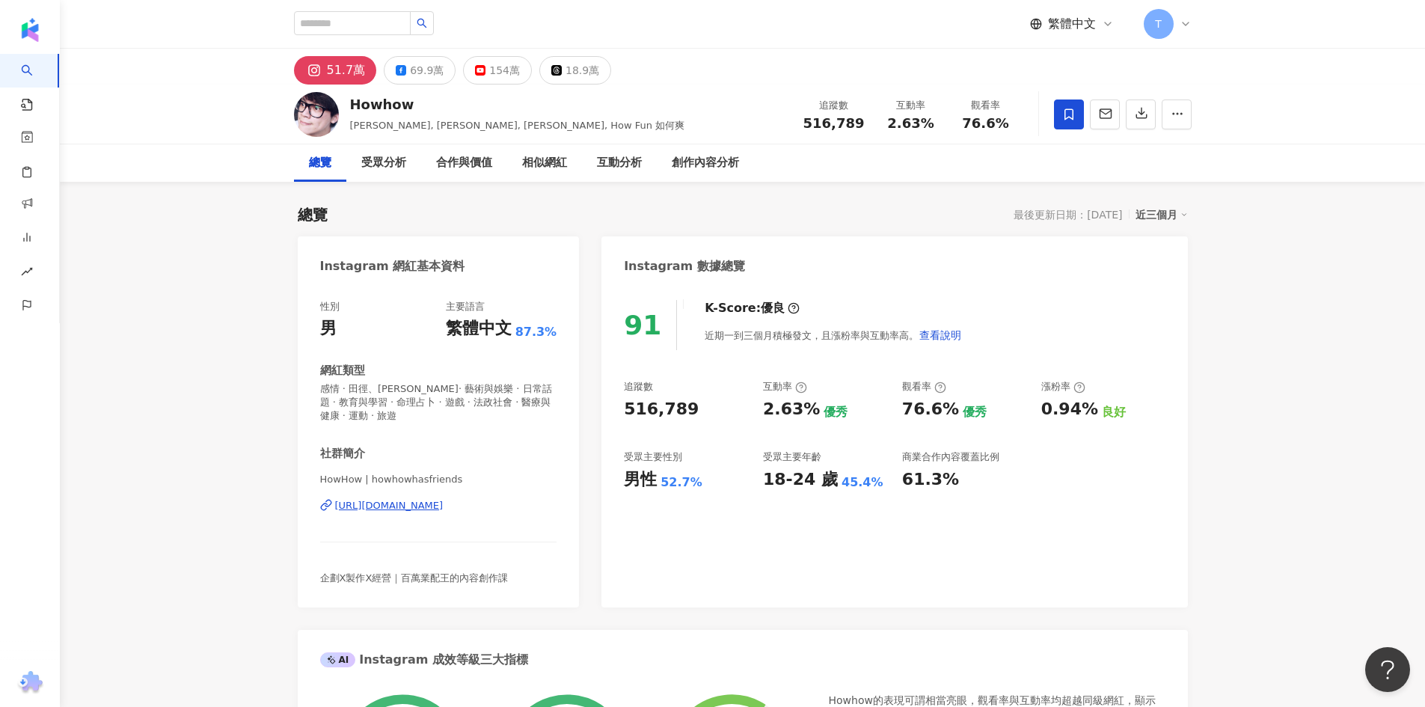
drag, startPoint x: 988, startPoint y: 286, endPoint x: 990, endPoint y: 325, distance: 38.9
click at [988, 286] on div "91 K-Score : 優良 近期一到三個月積極發文，且漲粉率與互動率高。 查看說明 追蹤數 516,789 互動率 2.63% 優秀 觀看率 76.6% …" at bounding box center [895, 446] width 586 height 322
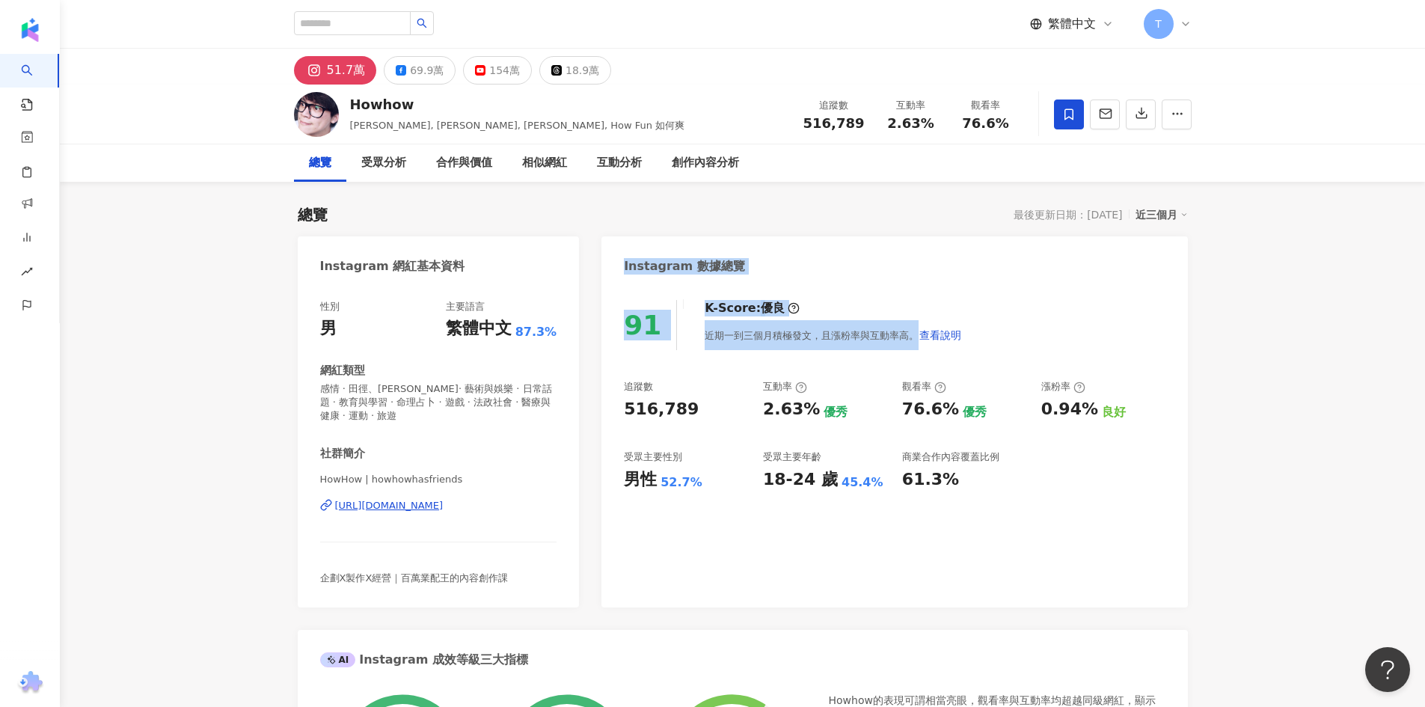
drag, startPoint x: 993, startPoint y: 343, endPoint x: 593, endPoint y: 261, distance: 407.9
click at [904, 266] on div "Instagram 數據總覽" at bounding box center [895, 260] width 586 height 49
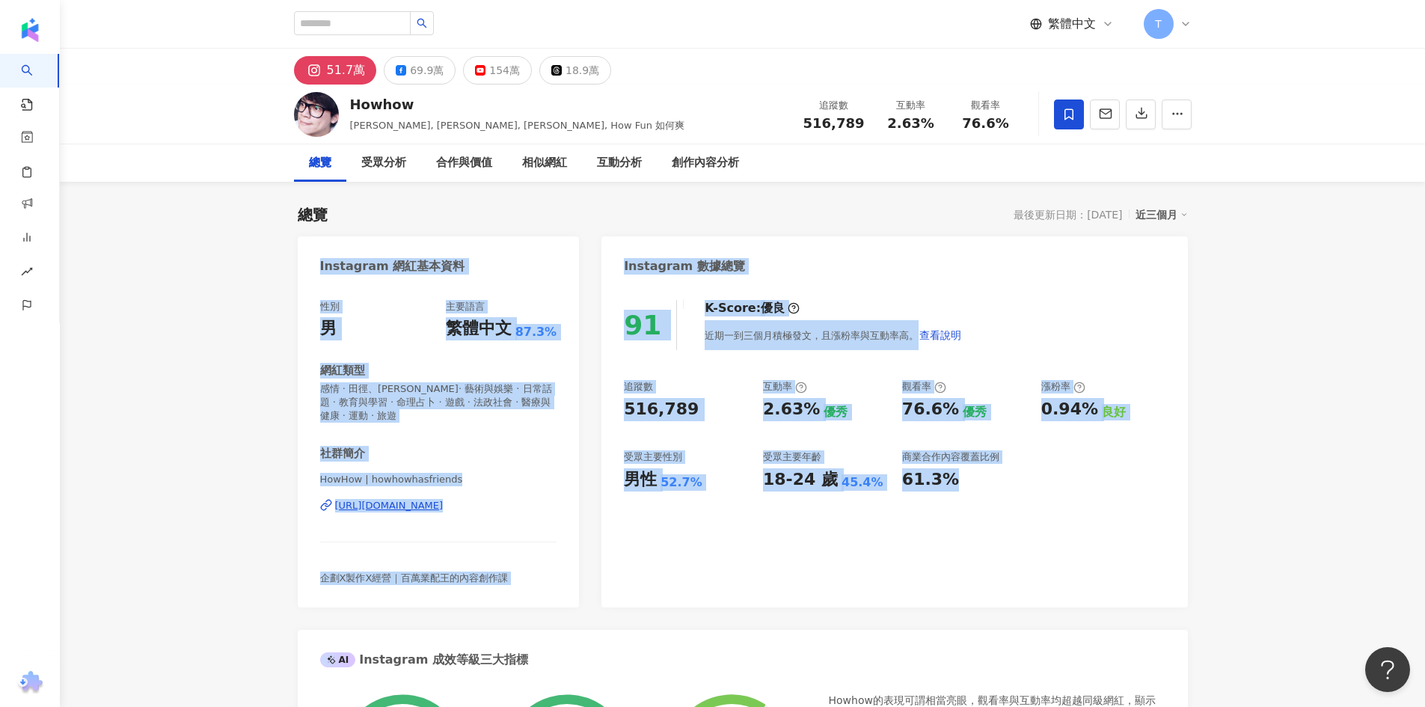
drag, startPoint x: 390, startPoint y: 263, endPoint x: 1052, endPoint y: 477, distance: 695.9
click at [1044, 490] on div "追蹤數 516,789 互動率 2.63% 優秀 觀看率 76.6% 優秀 漲粉率 0.94% 良好 受眾主要性別 男性 52.7% 受眾主要年齡 18-24…" at bounding box center [894, 435] width 541 height 111
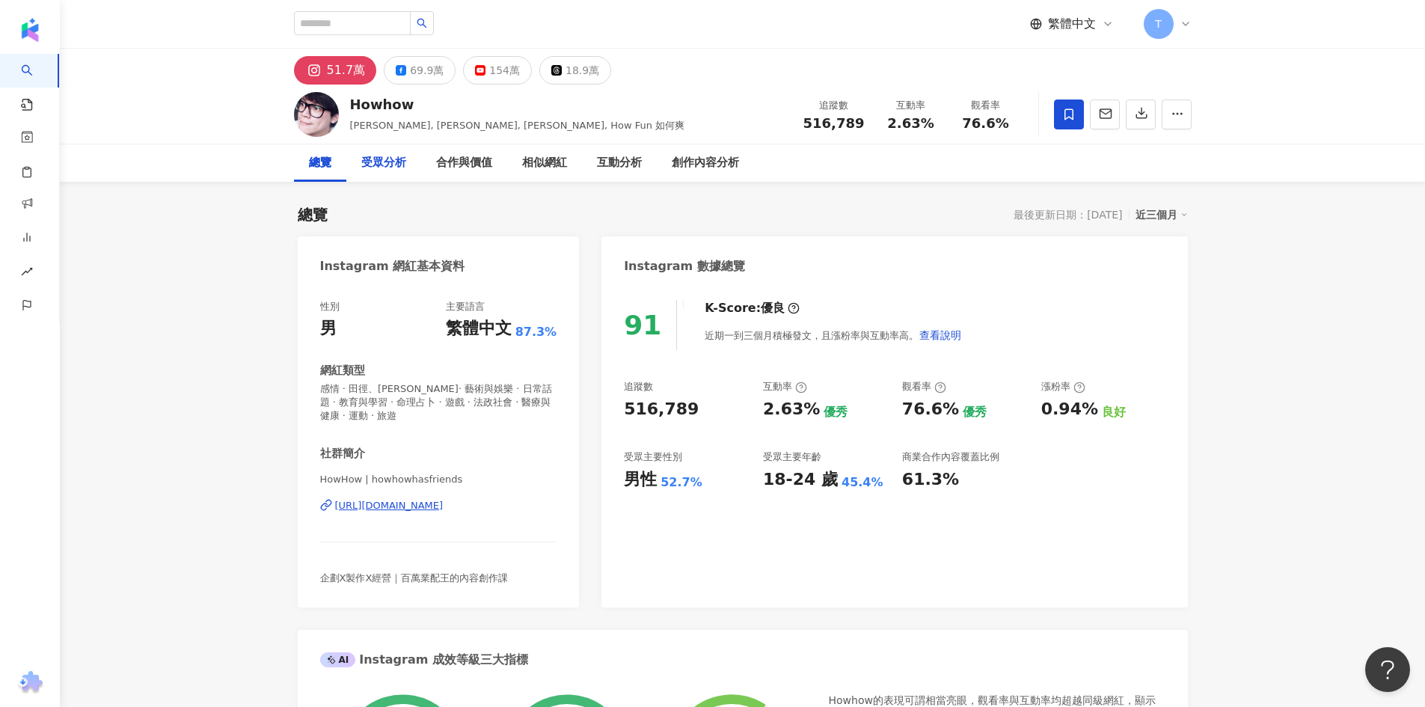
click at [405, 163] on div "受眾分析" at bounding box center [383, 163] width 45 height 18
